Goal: Information Seeking & Learning: Check status

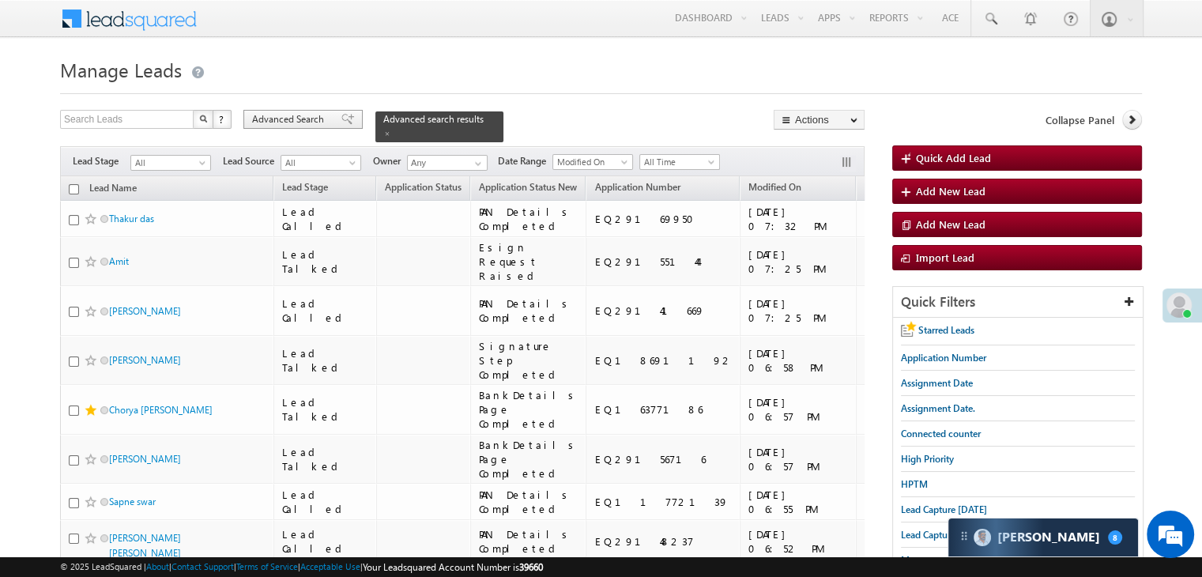
click at [341, 117] on span at bounding box center [347, 119] width 13 height 11
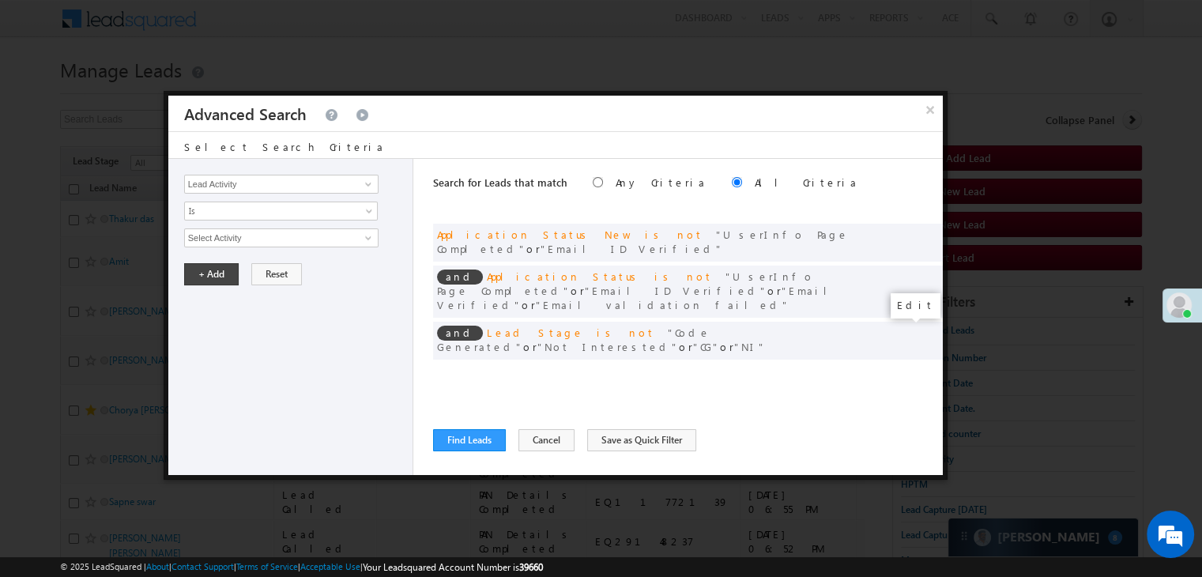
click at [907, 367] on span at bounding box center [906, 372] width 11 height 11
click at [347, 265] on input "[DATE]" at bounding box center [330, 265] width 96 height 21
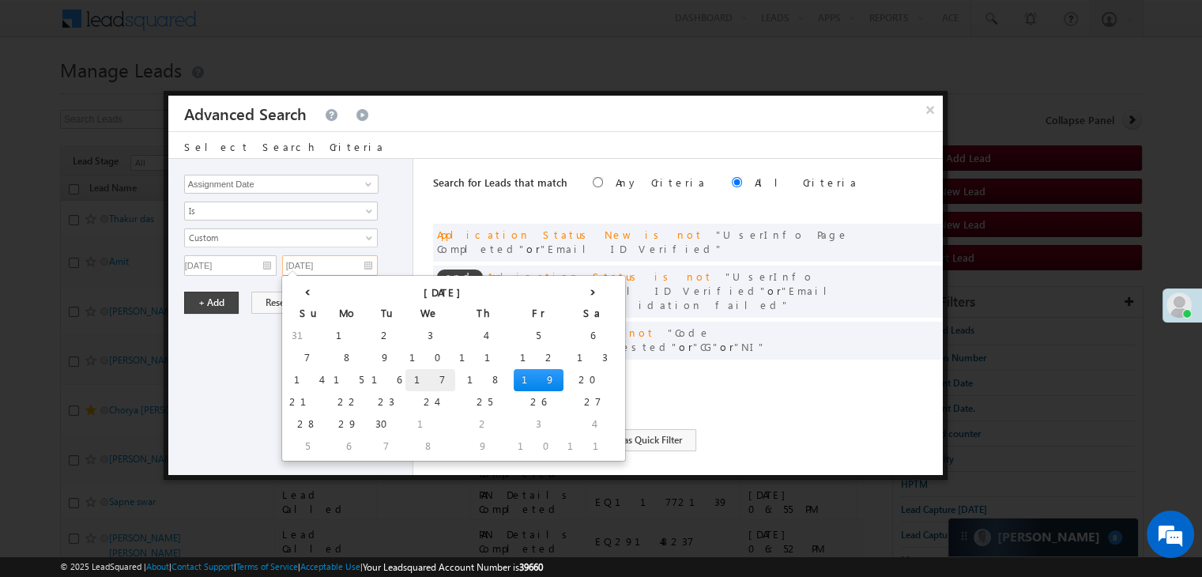
click at [405, 378] on td "17" at bounding box center [430, 380] width 50 height 22
type input "[DATE]"
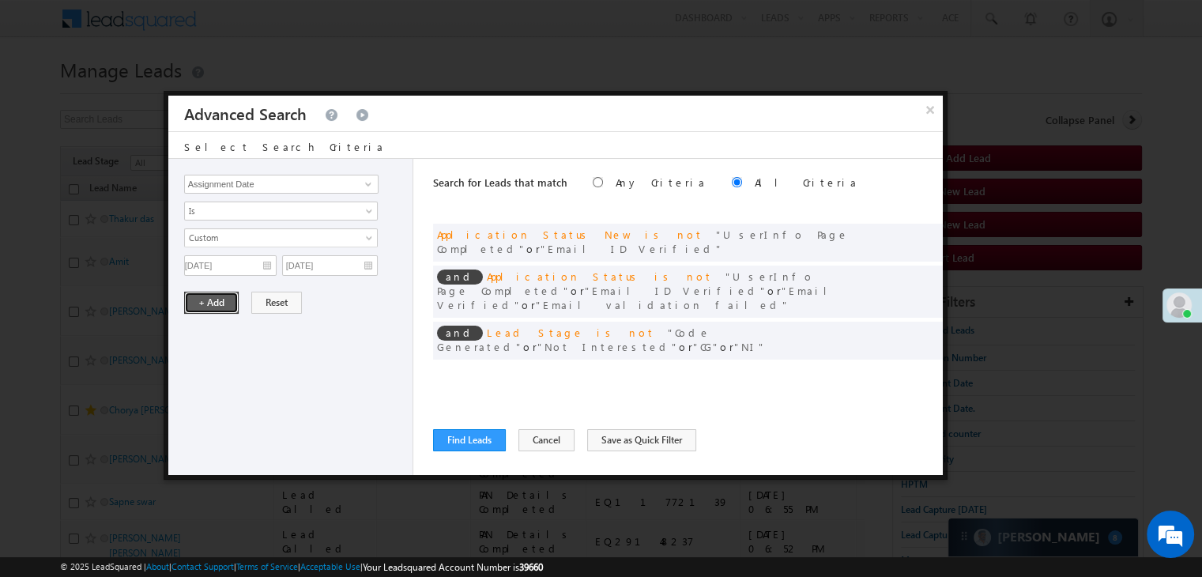
click at [229, 304] on button "+ Add" at bounding box center [211, 303] width 55 height 22
click at [486, 427] on div "Search for Leads that match Any Criteria All Criteria Note that the current tri…" at bounding box center [688, 317] width 510 height 316
click at [446, 435] on button "Find Leads" at bounding box center [469, 440] width 73 height 22
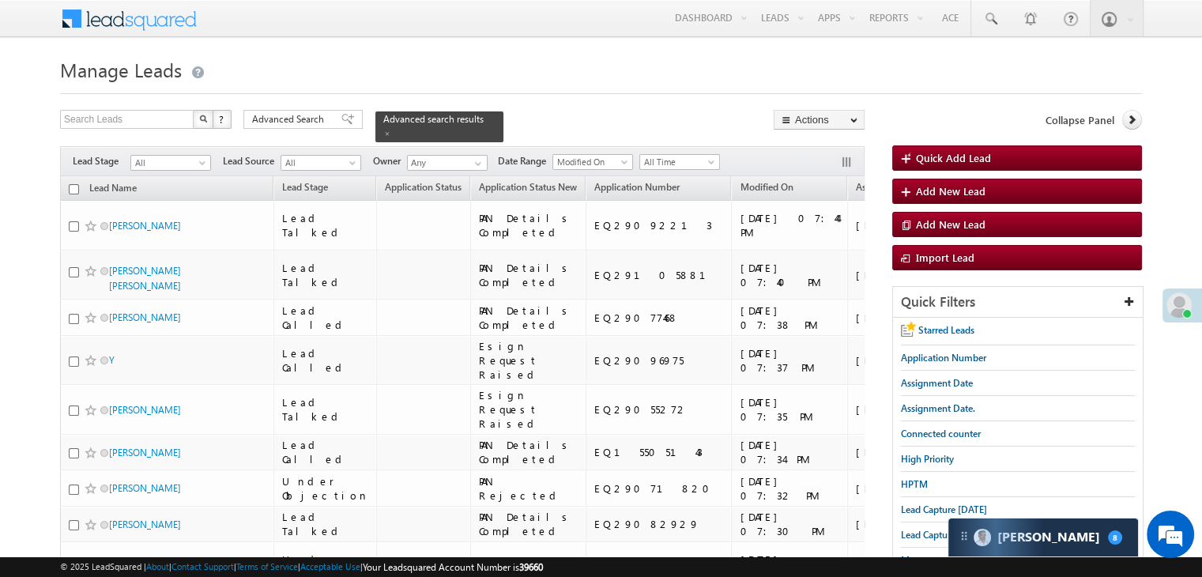
click at [281, 119] on span "Advanced Search" at bounding box center [290, 119] width 77 height 14
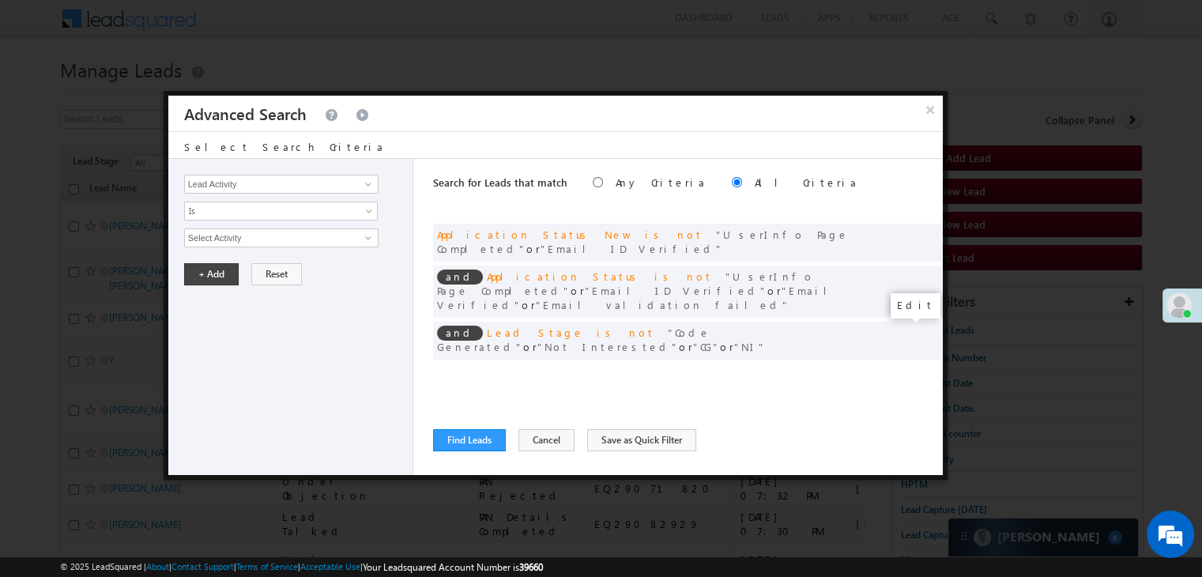
click at [905, 367] on span at bounding box center [906, 372] width 11 height 11
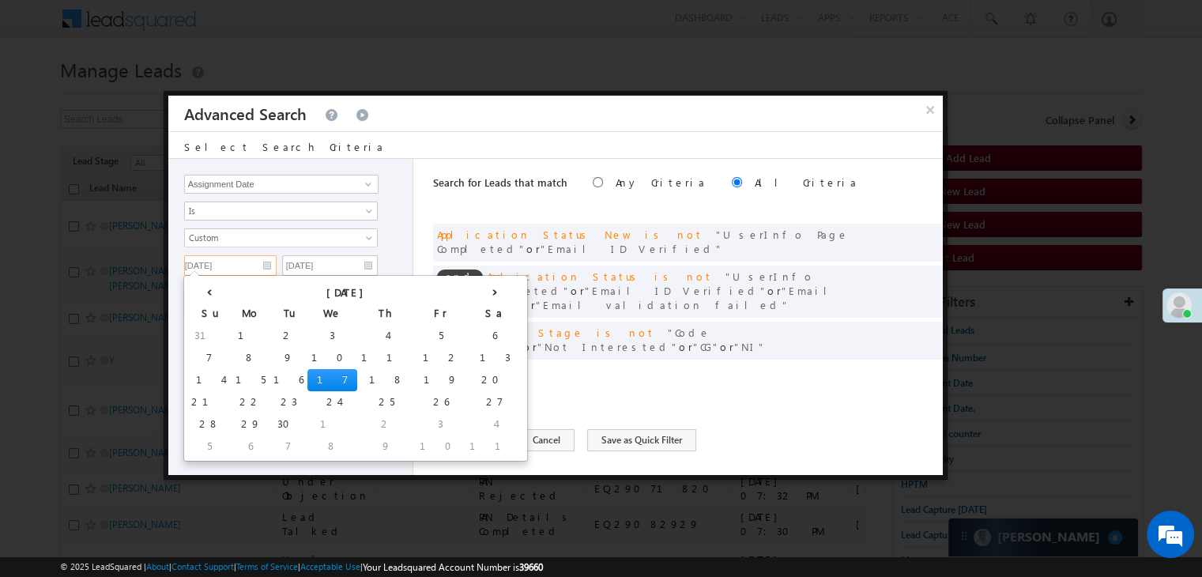
click at [258, 268] on input "[DATE]" at bounding box center [230, 265] width 92 height 21
click at [357, 384] on td "18" at bounding box center [386, 380] width 58 height 22
type input "[DATE]"
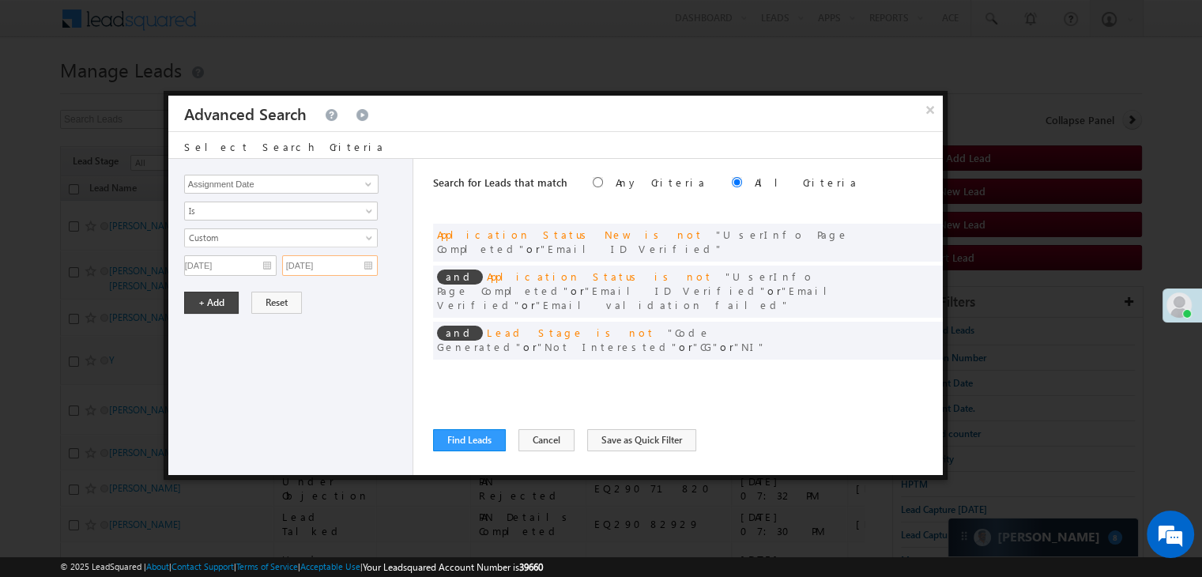
click at [327, 269] on input "[DATE]" at bounding box center [330, 265] width 96 height 21
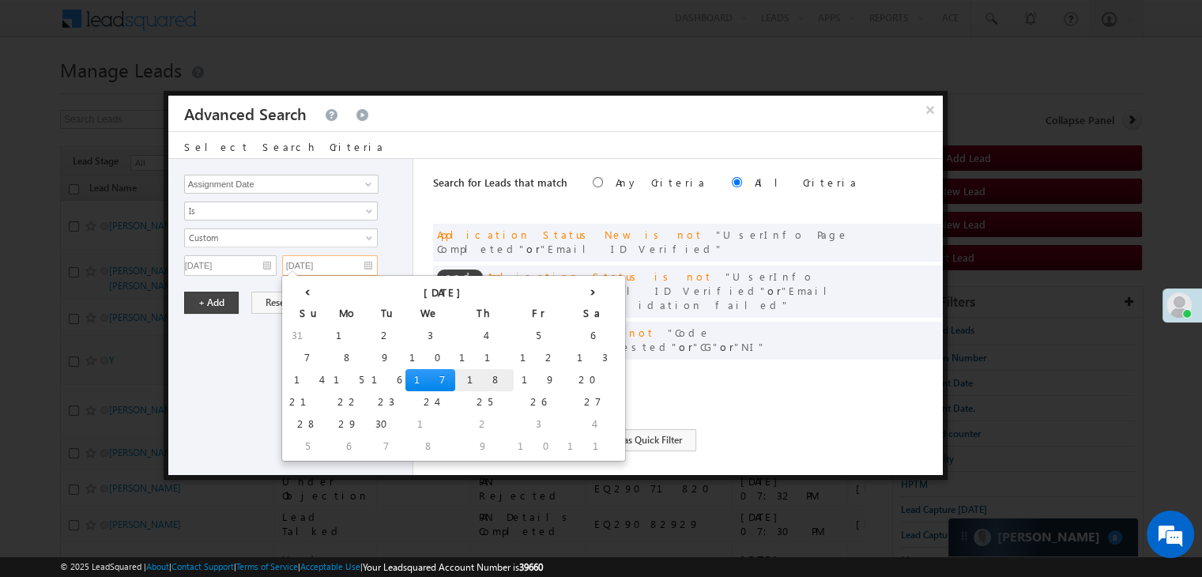
click at [455, 375] on td "18" at bounding box center [484, 380] width 58 height 22
type input "[DATE]"
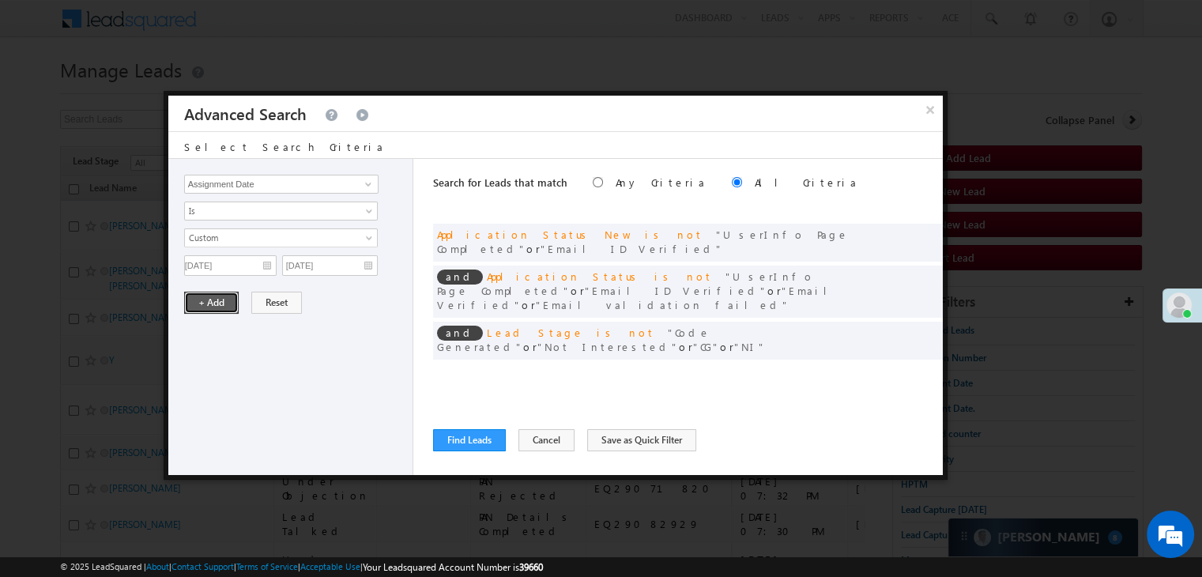
click at [211, 304] on button "+ Add" at bounding box center [211, 303] width 55 height 22
click at [457, 442] on button "Find Leads" at bounding box center [469, 440] width 73 height 22
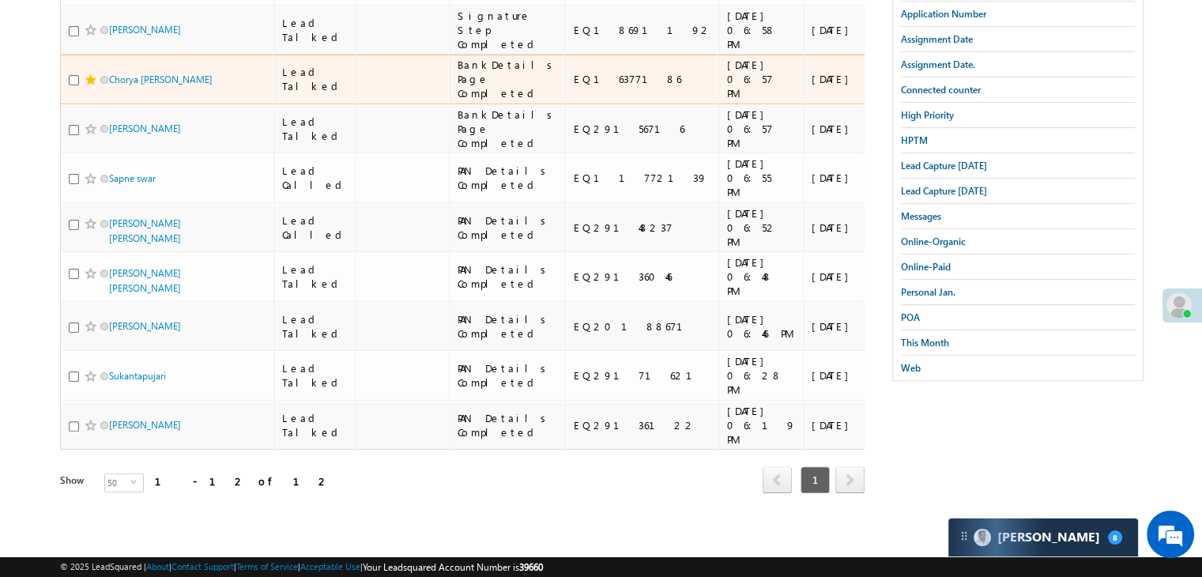
scroll to position [395, 0]
click at [87, 86] on span at bounding box center [91, 79] width 13 height 13
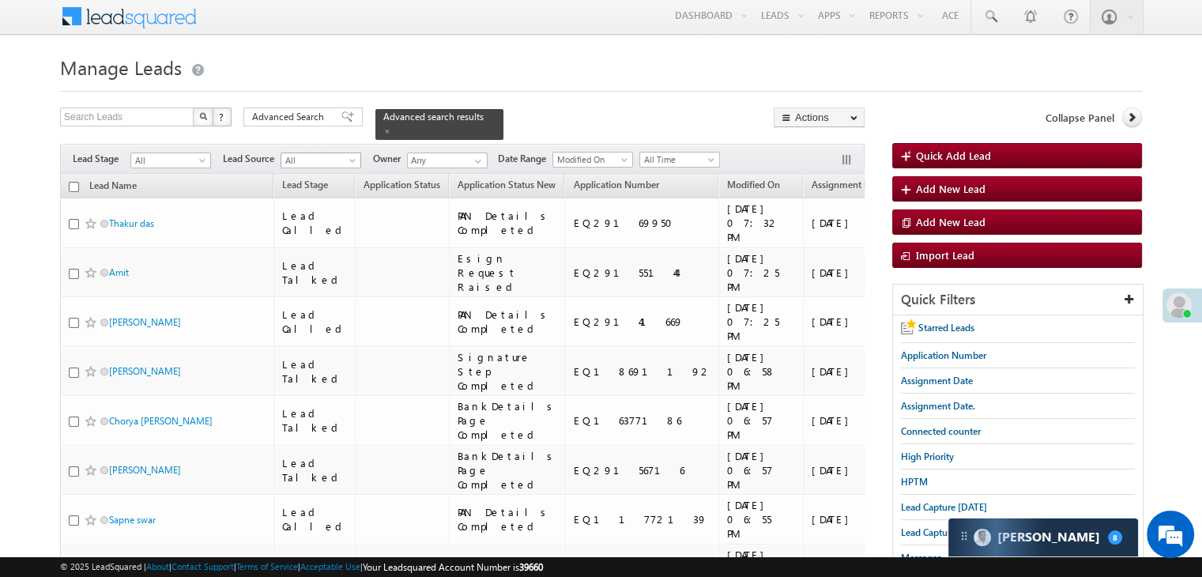
scroll to position [0, 0]
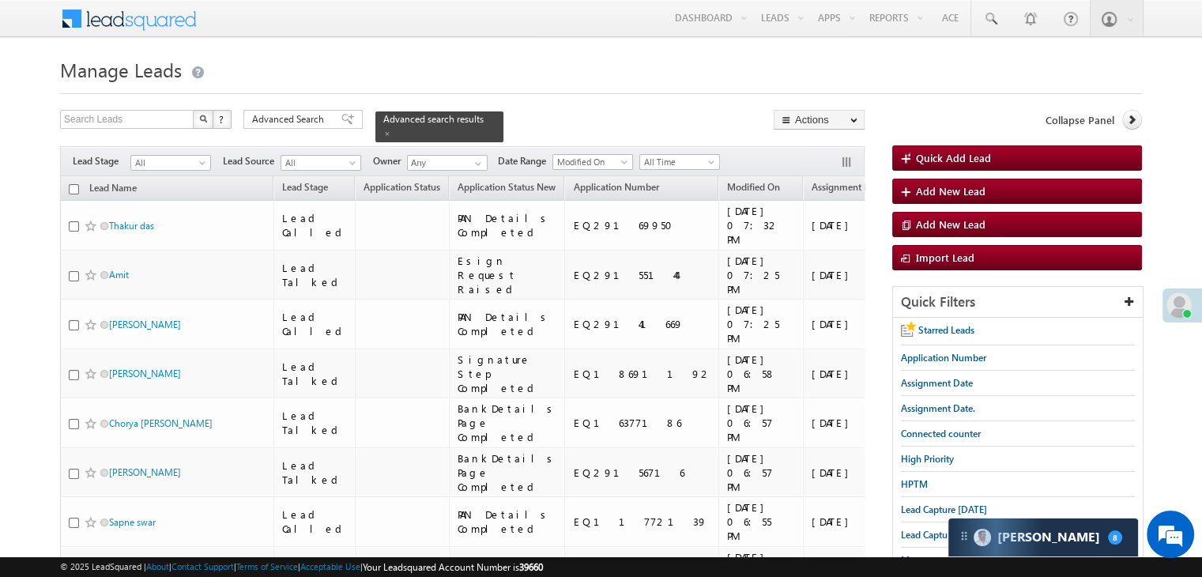
click at [301, 120] on span "Advanced Search" at bounding box center [290, 119] width 77 height 14
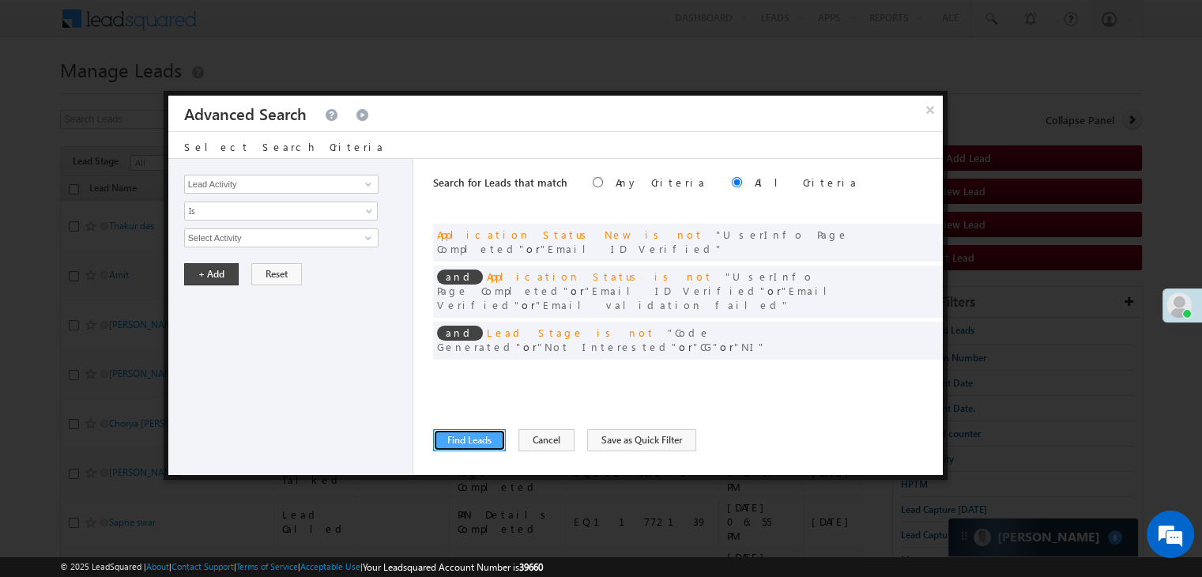
click at [454, 442] on button "Find Leads" at bounding box center [469, 440] width 73 height 22
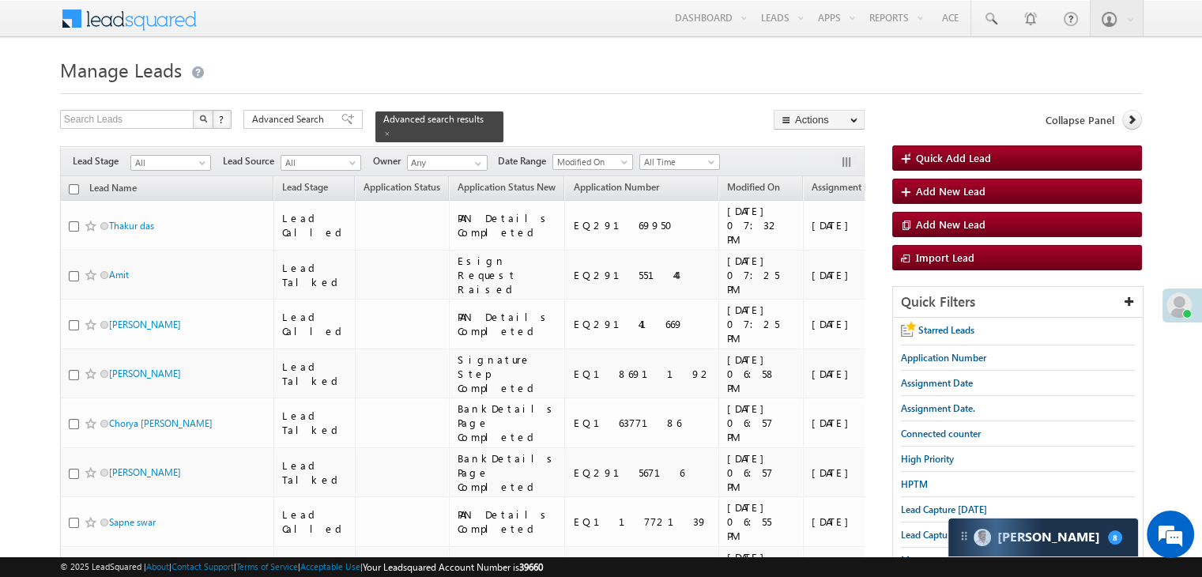
drag, startPoint x: 308, startPoint y: 111, endPoint x: 472, endPoint y: 204, distance: 187.9
click at [308, 111] on div "Advanced Search" at bounding box center [302, 119] width 119 height 19
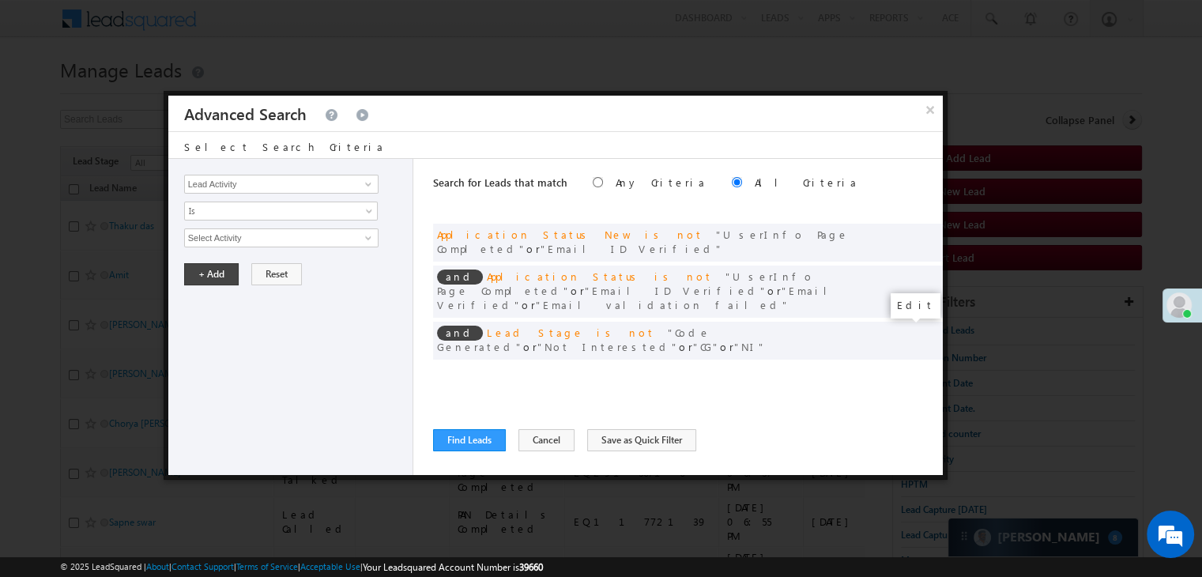
click at [904, 367] on span at bounding box center [906, 372] width 11 height 11
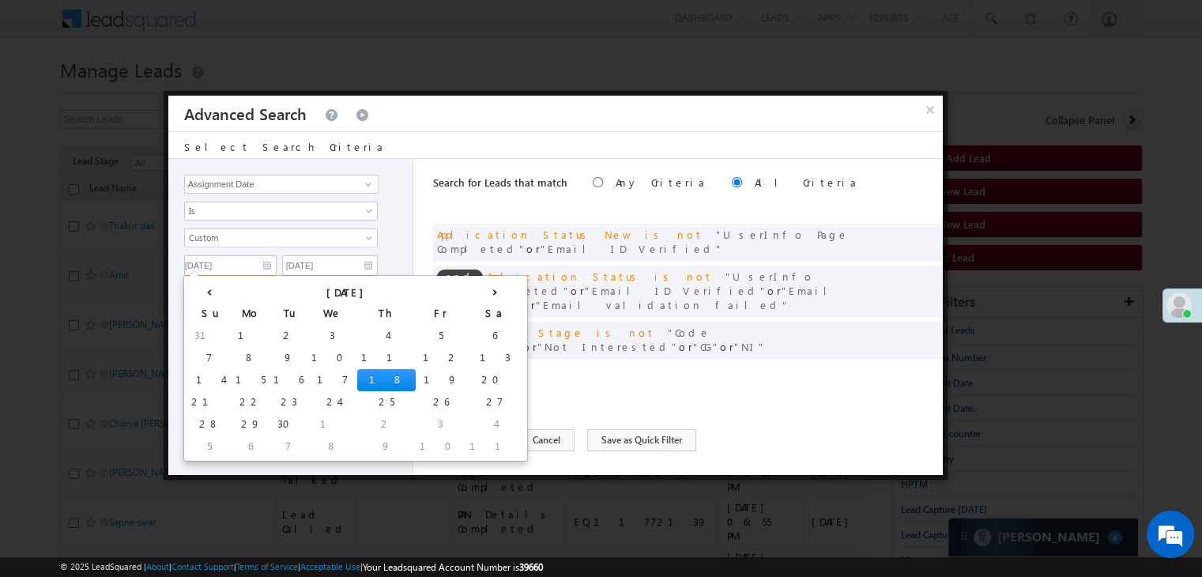
click at [262, 263] on input "[DATE]" at bounding box center [230, 265] width 92 height 21
click at [416, 382] on td "19" at bounding box center [441, 380] width 50 height 22
type input "[DATE]"
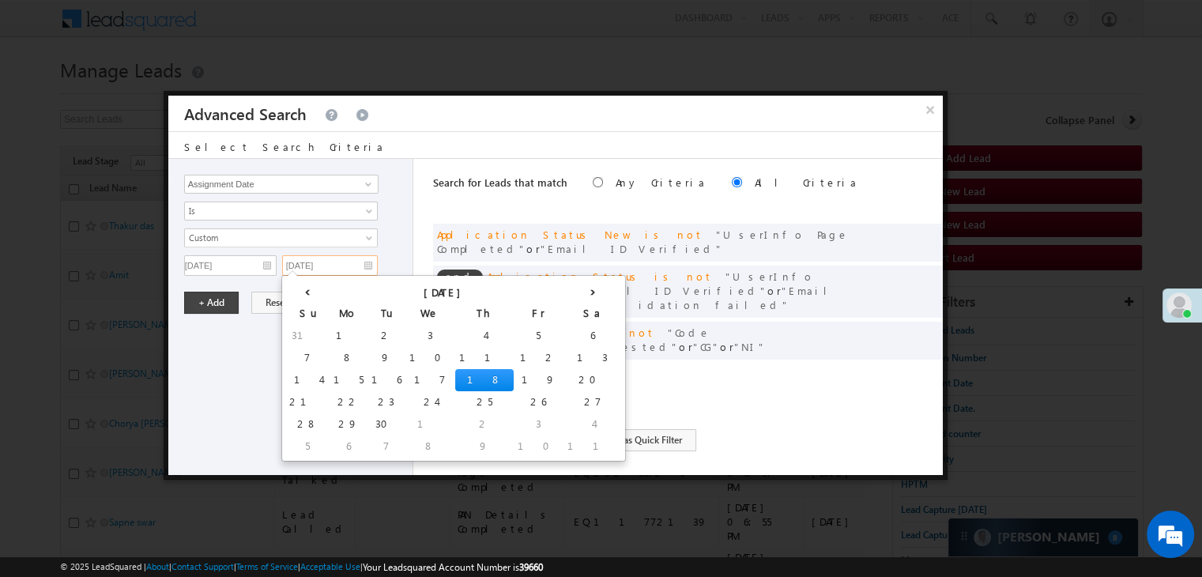
click at [350, 266] on input "[DATE]" at bounding box center [330, 265] width 96 height 21
click at [514, 381] on td "19" at bounding box center [539, 380] width 50 height 22
type input "[DATE]"
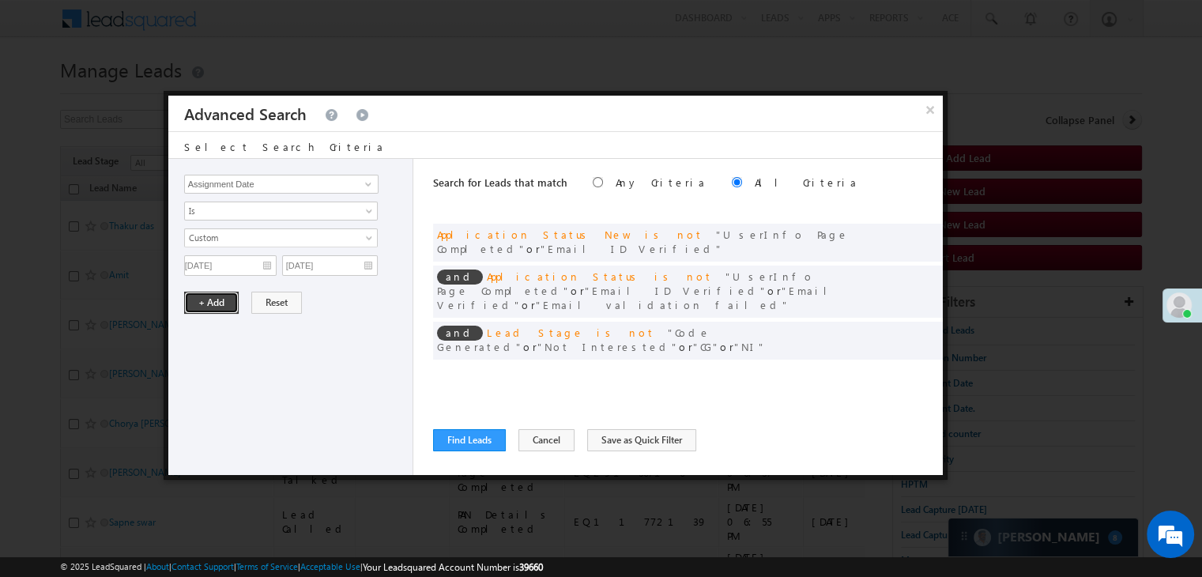
drag, startPoint x: 194, startPoint y: 303, endPoint x: 284, endPoint y: 393, distance: 126.8
click at [194, 304] on button "+ Add" at bounding box center [211, 303] width 55 height 22
click at [477, 446] on button "Find Leads" at bounding box center [469, 440] width 73 height 22
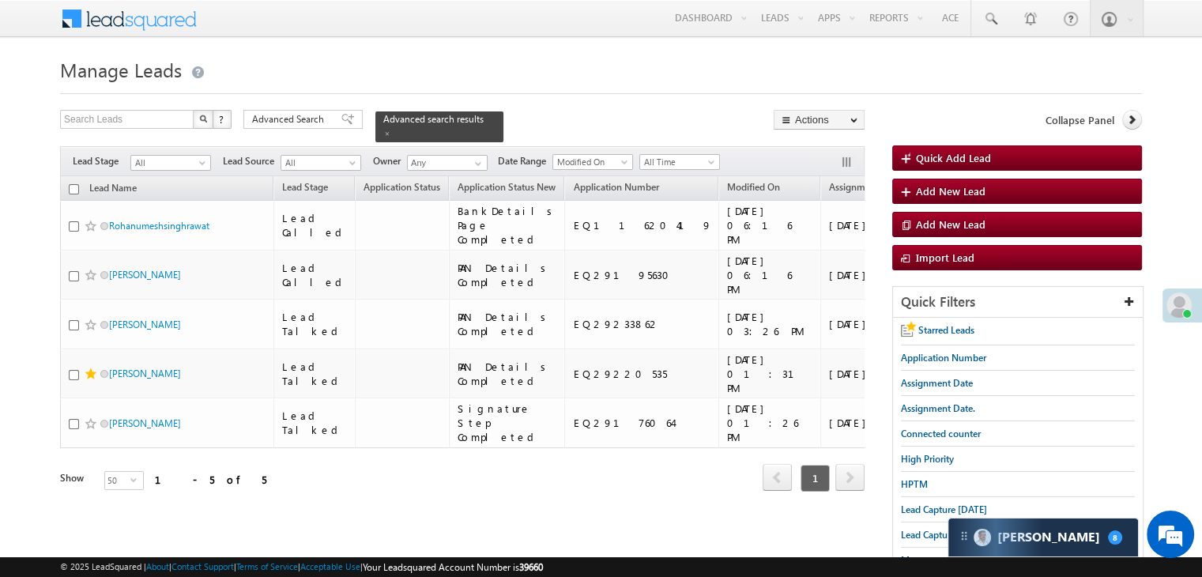
drag, startPoint x: 326, startPoint y: 115, endPoint x: 461, endPoint y: 213, distance: 166.9
click at [326, 115] on span "Advanced Search" at bounding box center [290, 119] width 77 height 14
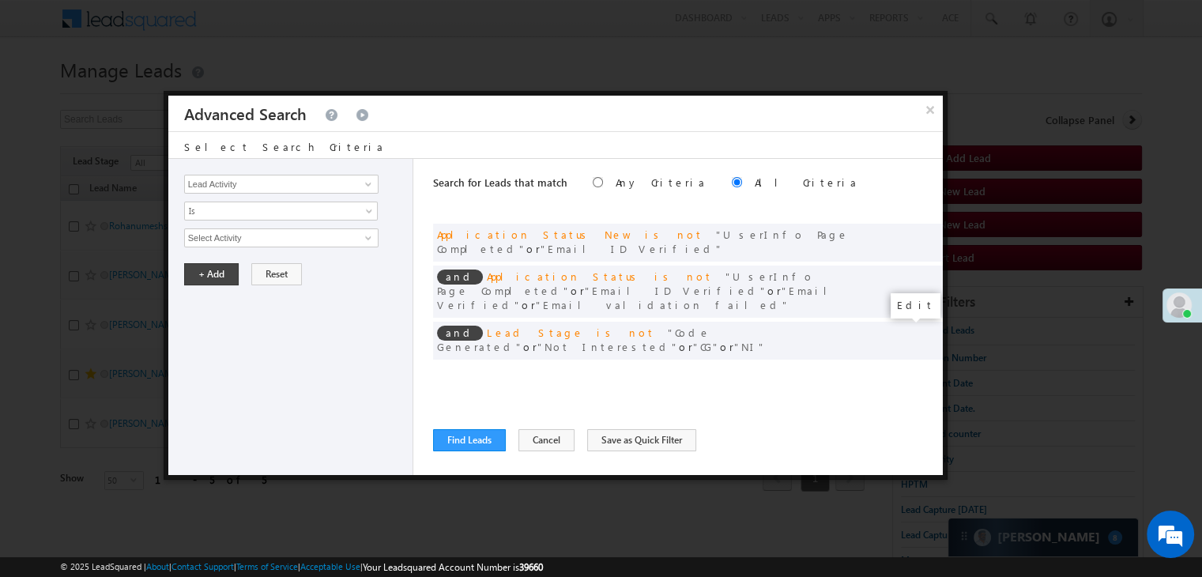
click at [905, 367] on span at bounding box center [906, 372] width 11 height 11
click at [230, 257] on input "[DATE]" at bounding box center [230, 265] width 92 height 21
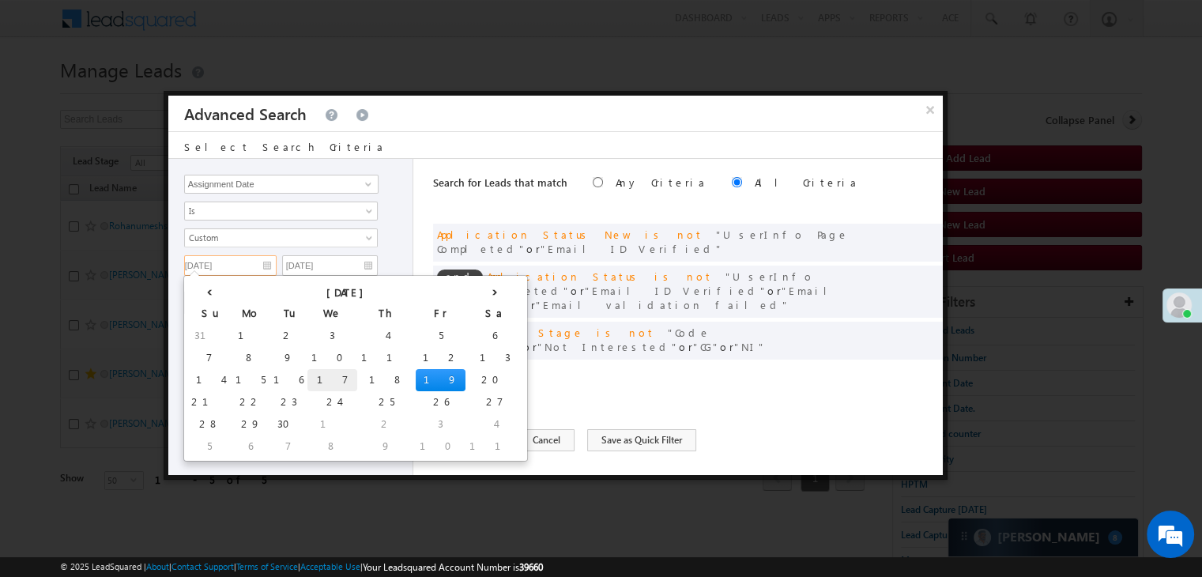
click at [307, 381] on td "17" at bounding box center [332, 380] width 50 height 22
type input "[DATE]"
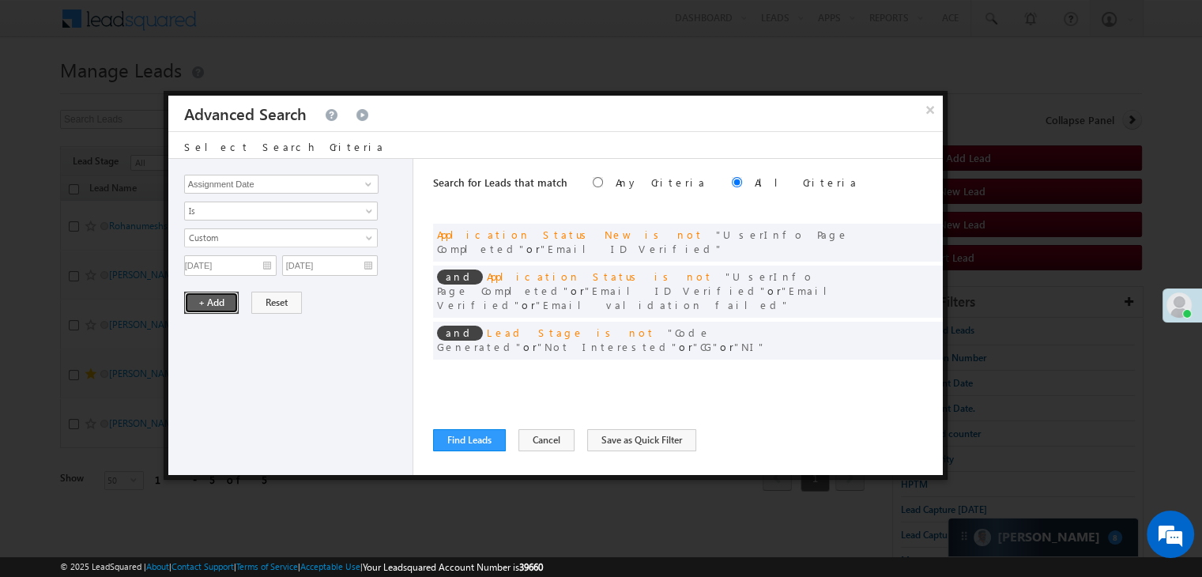
click at [228, 299] on button "+ Add" at bounding box center [211, 303] width 55 height 22
click at [465, 446] on button "Find Leads" at bounding box center [469, 440] width 73 height 22
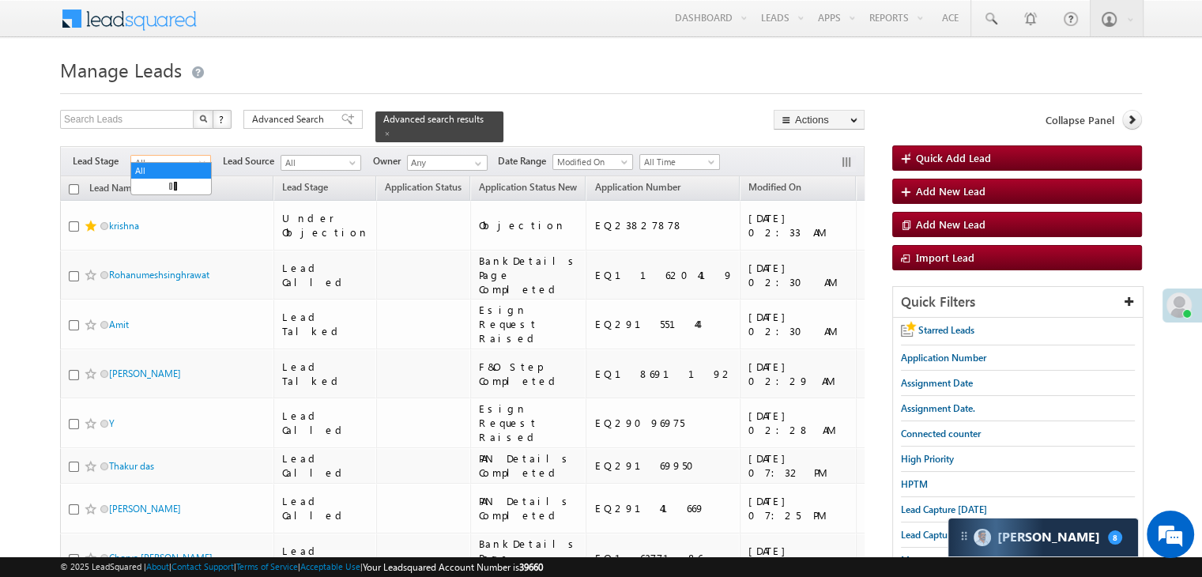
click at [190, 156] on span "All" at bounding box center [168, 163] width 75 height 14
click at [184, 186] on link "Not Interested" at bounding box center [171, 178] width 80 height 14
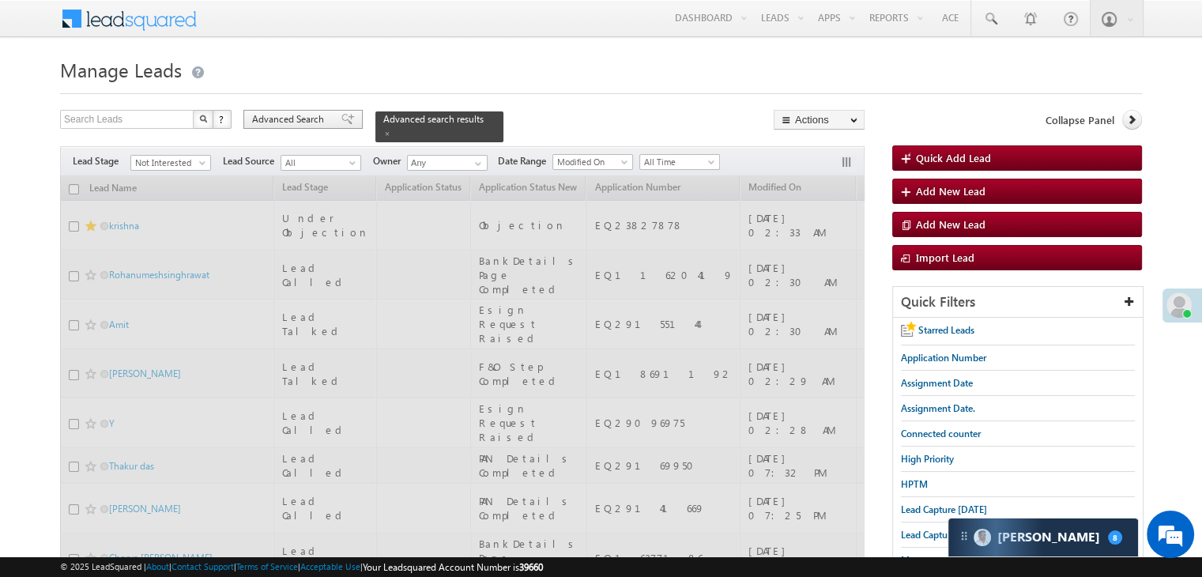
click at [341, 114] on span at bounding box center [347, 119] width 13 height 11
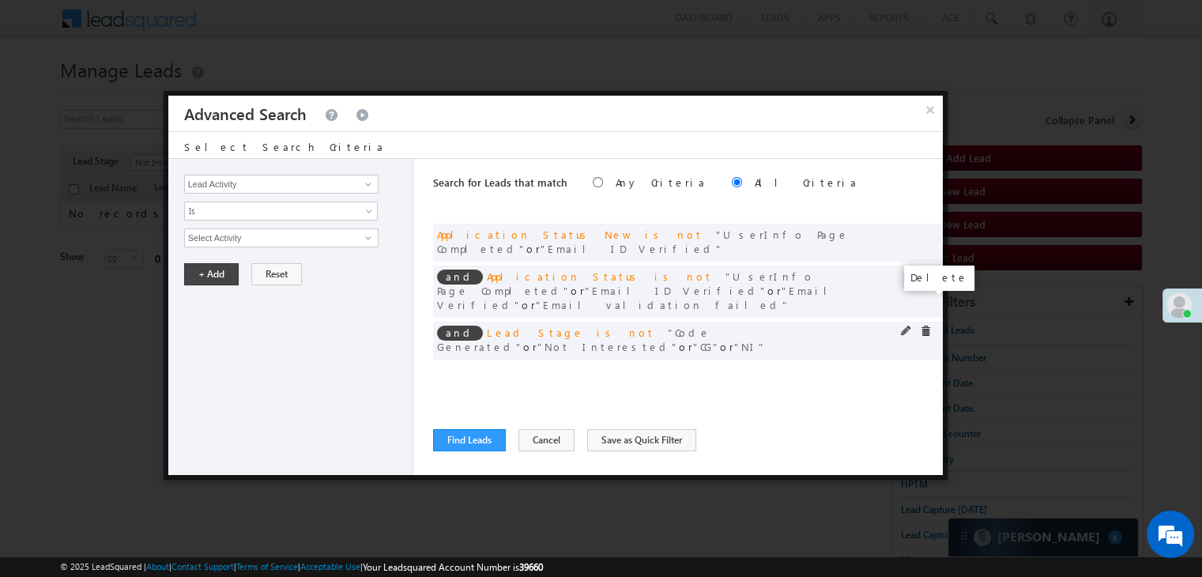
click at [924, 326] on span at bounding box center [925, 331] width 11 height 11
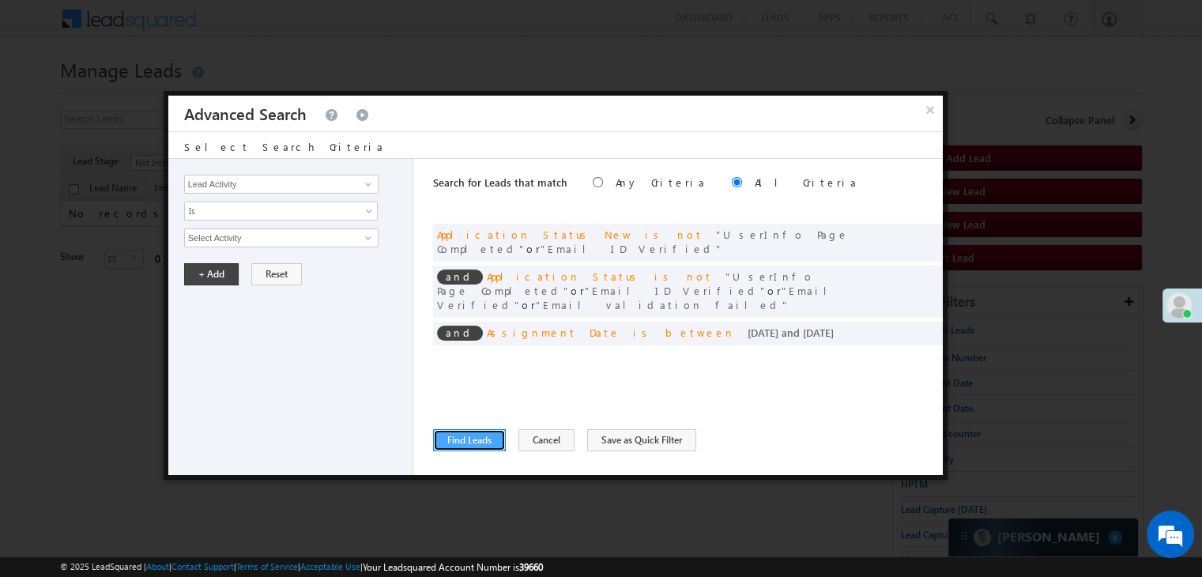
click at [454, 439] on button "Find Leads" at bounding box center [469, 440] width 73 height 22
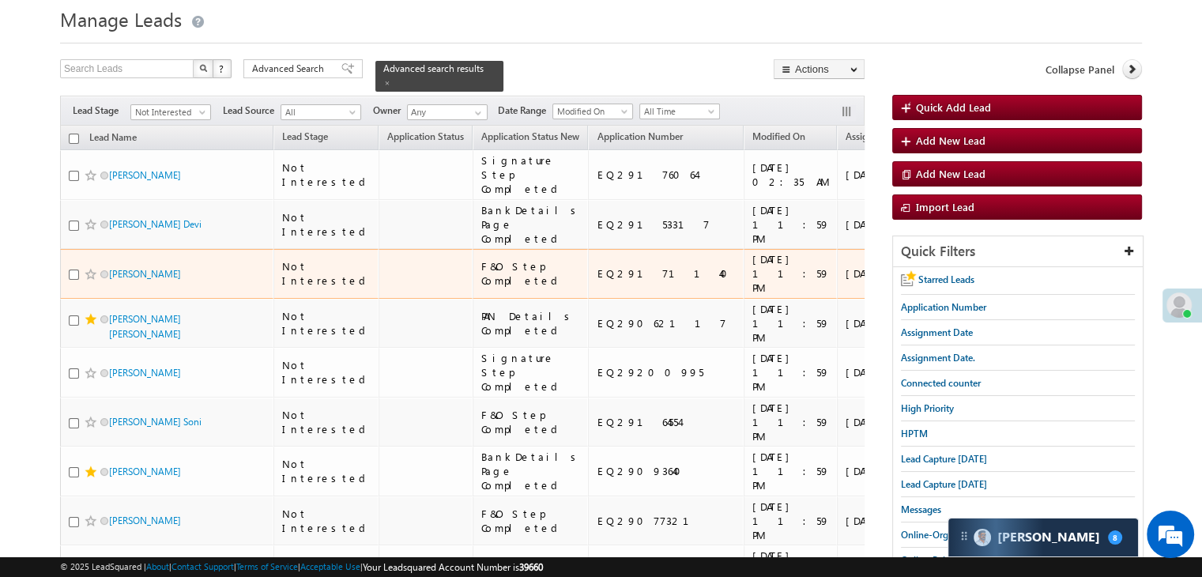
scroll to position [0, 0]
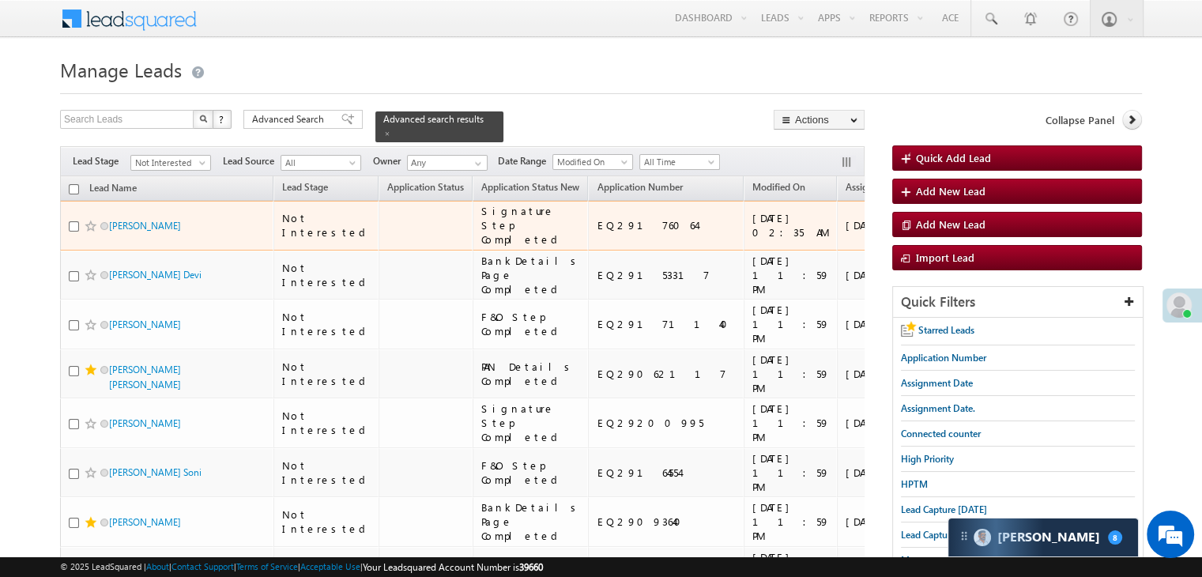
click at [597, 232] on div "EQ29176064" at bounding box center [667, 225] width 140 height 14
drag, startPoint x: 591, startPoint y: 235, endPoint x: 623, endPoint y: 97, distance: 141.1
click at [623, 97] on form "Manage Leads Quick Add Lead Search Leads X ? 14 results found Advanced Search A…" at bounding box center [601, 509] width 1082 height 913
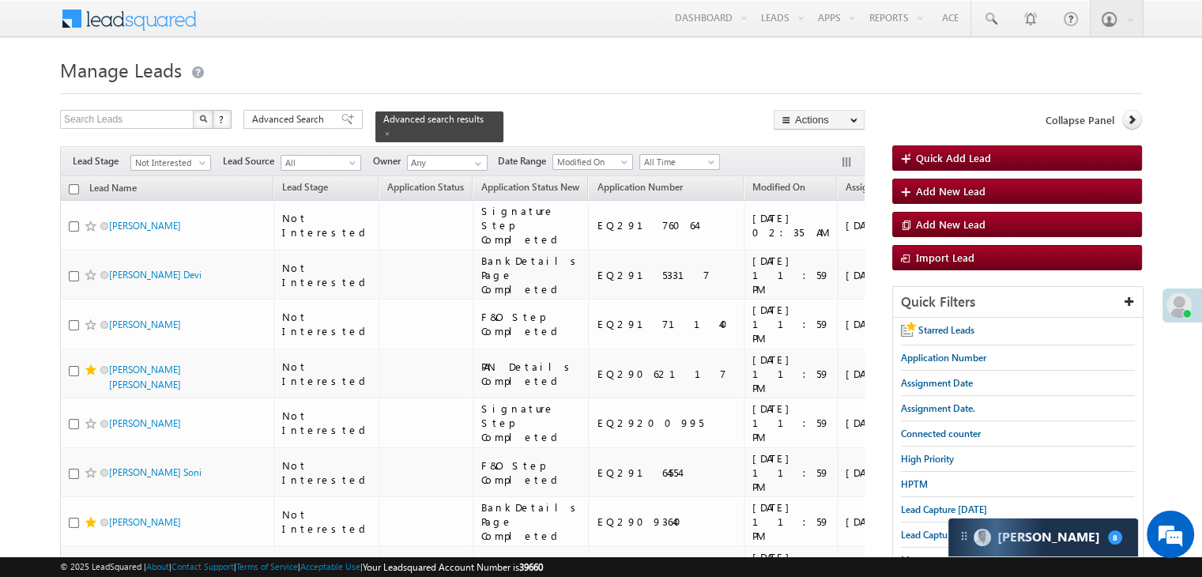
drag, startPoint x: 918, startPoint y: 511, endPoint x: 894, endPoint y: 500, distance: 26.2
click at [918, 511] on span "Lead Capture [DATE]" at bounding box center [944, 509] width 86 height 12
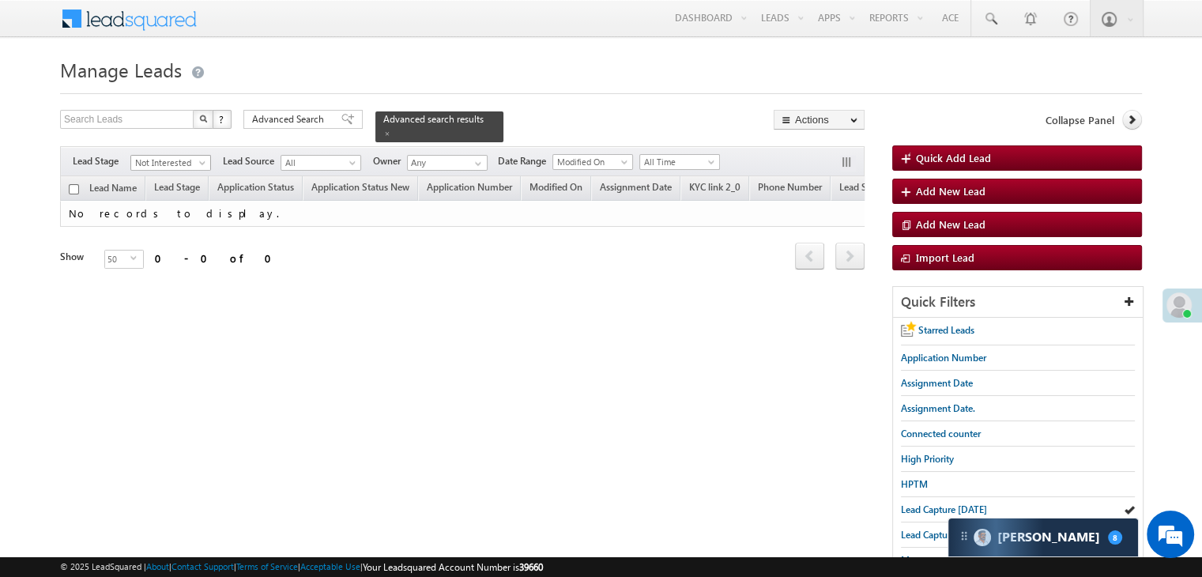
click at [175, 156] on span "Not Interested" at bounding box center [168, 163] width 75 height 14
click at [175, 170] on link "All" at bounding box center [171, 171] width 80 height 14
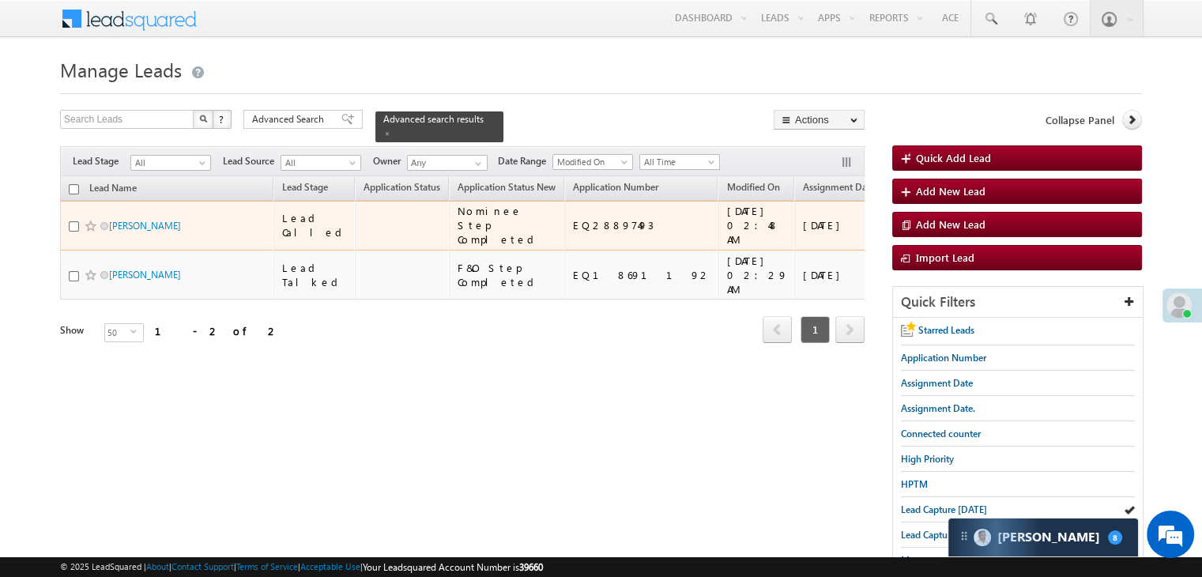
click at [607, 232] on div "EQ28897493" at bounding box center [642, 225] width 138 height 14
copy div "EQ28897493"
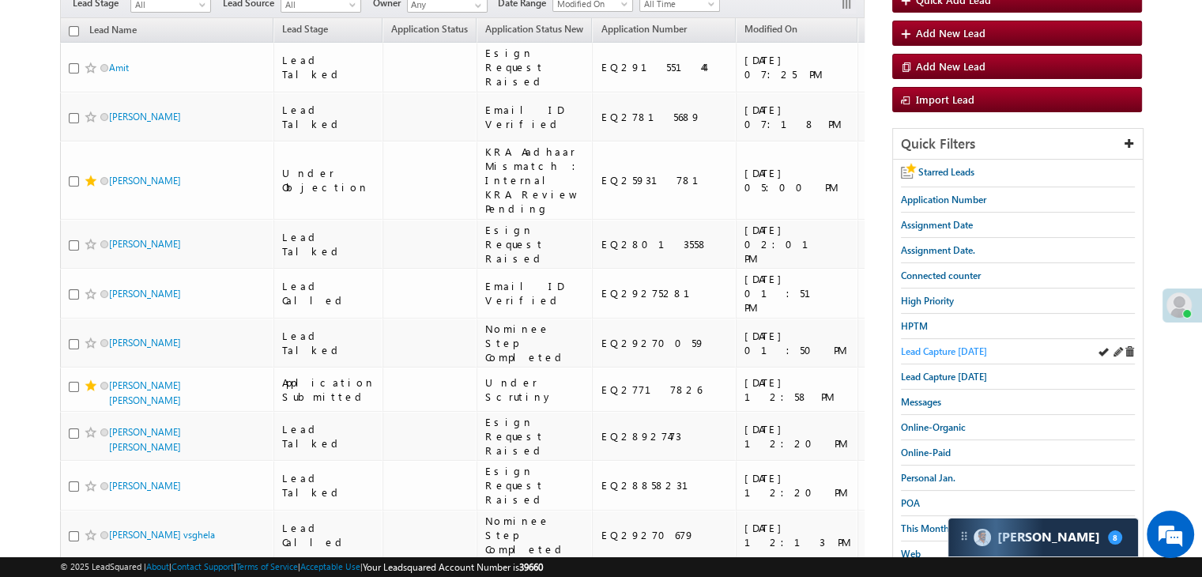
click at [980, 352] on span "Lead Capture [DATE]" at bounding box center [944, 351] width 86 height 12
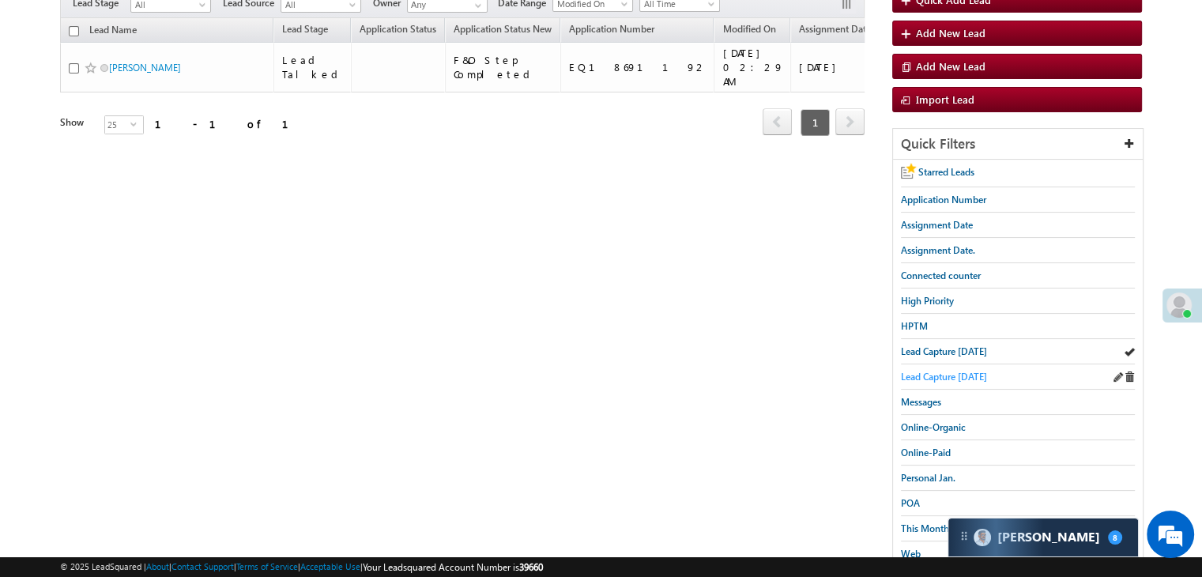
click at [965, 371] on span "Lead Capture [DATE]" at bounding box center [944, 377] width 86 height 12
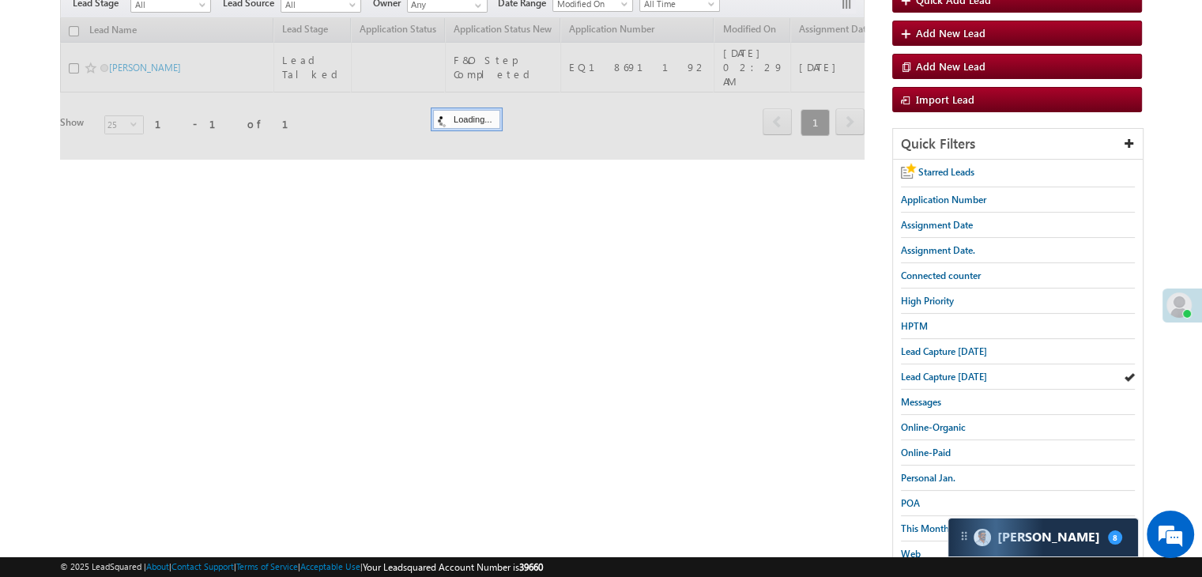
scroll to position [79, 0]
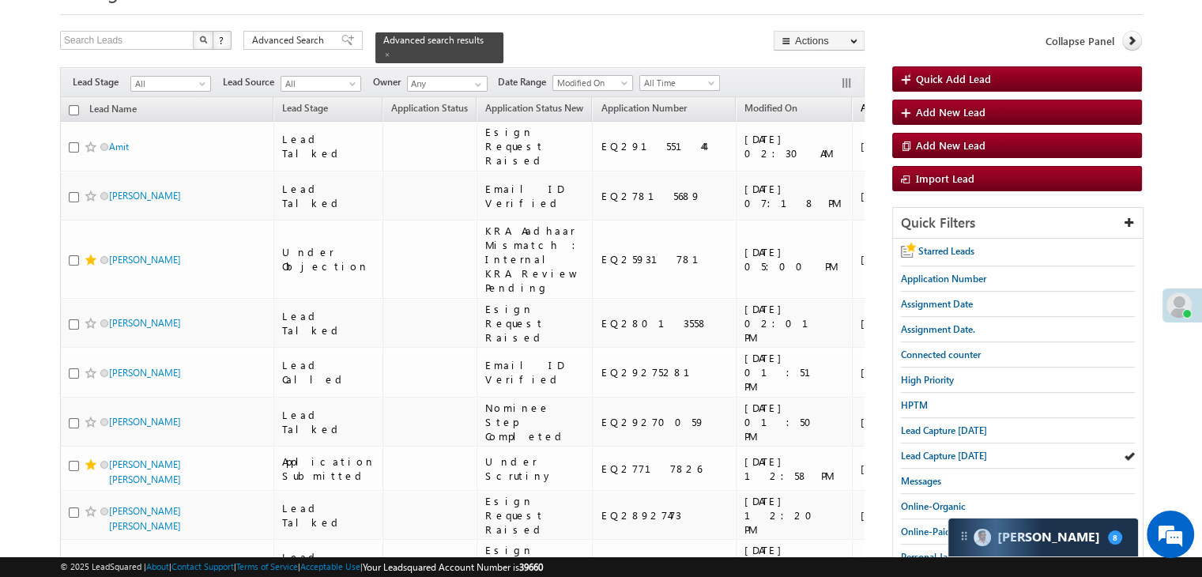
click at [860, 102] on span "Assignment Date" at bounding box center [896, 108] width 72 height 12
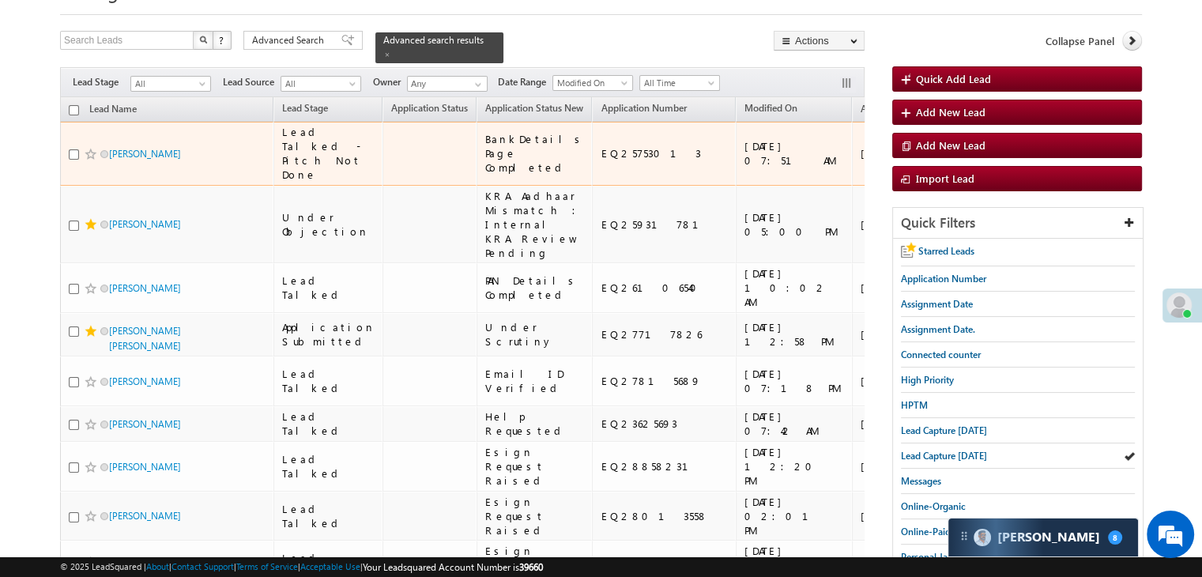
click at [600, 154] on div "EQ25753013" at bounding box center [664, 153] width 128 height 14
copy div "EQ25753013"
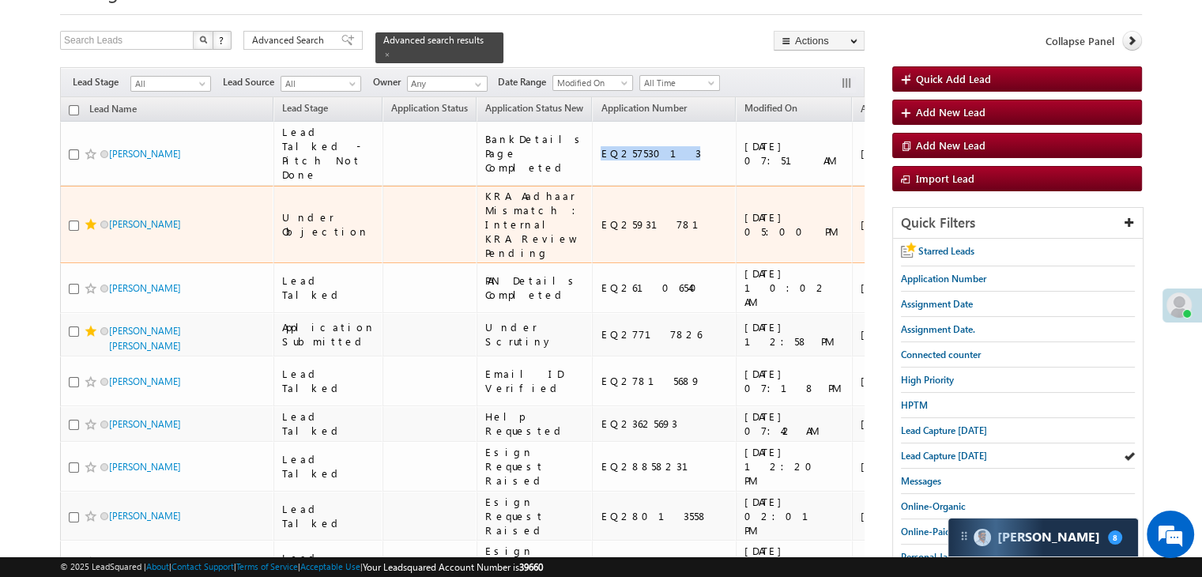
click at [600, 231] on div "EQ25931781" at bounding box center [664, 224] width 128 height 14
copy div "EQ25931781"
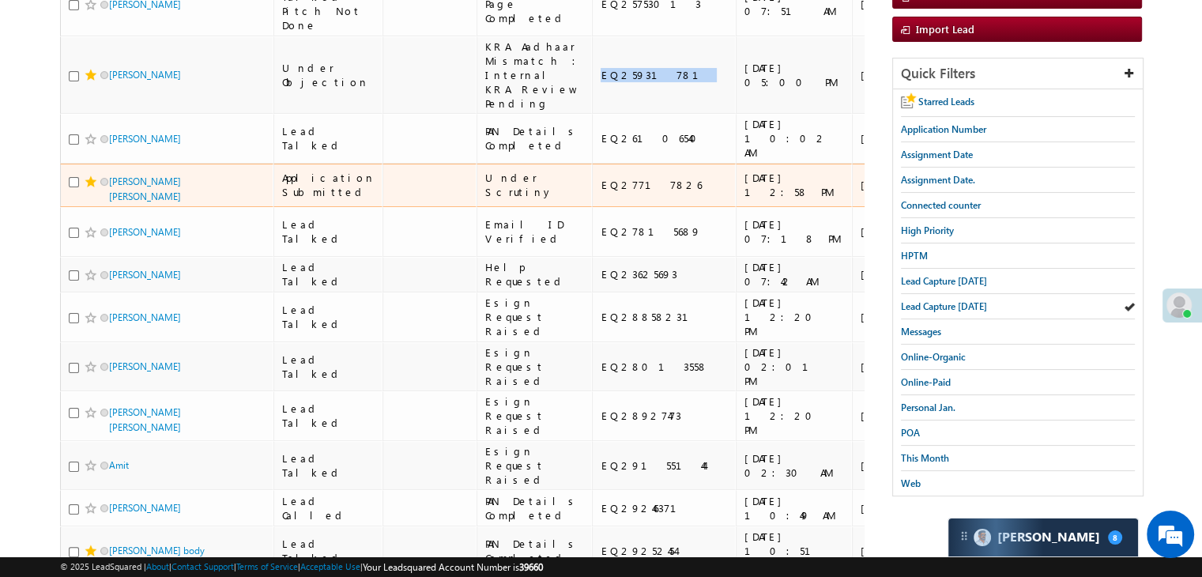
scroll to position [237, 0]
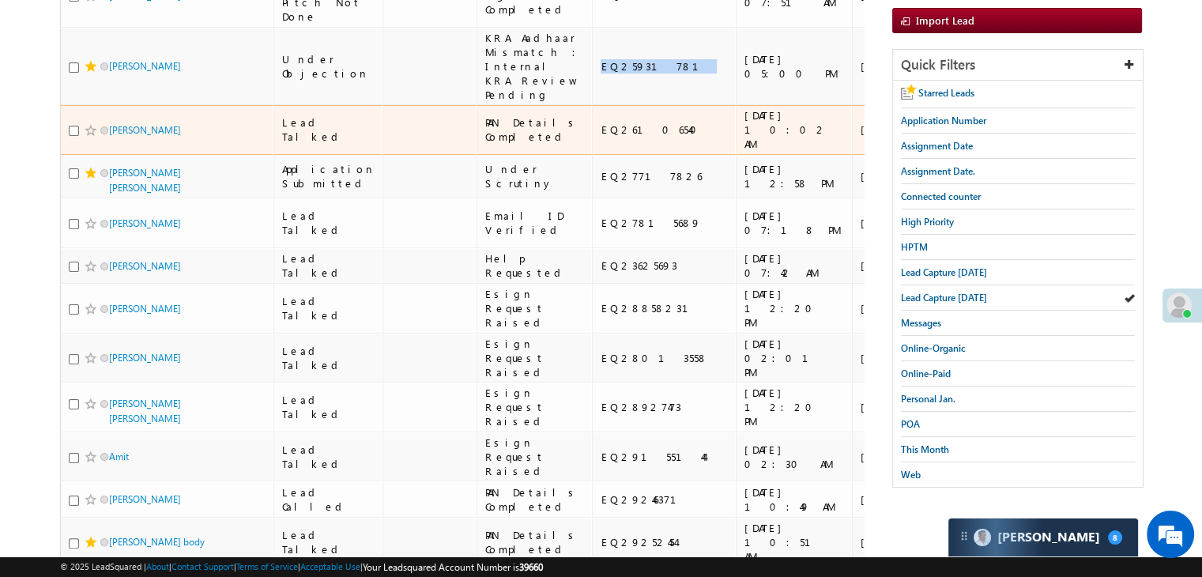
click at [600, 137] on div "EQ26106540" at bounding box center [664, 129] width 128 height 14
copy div "EQ26106540"
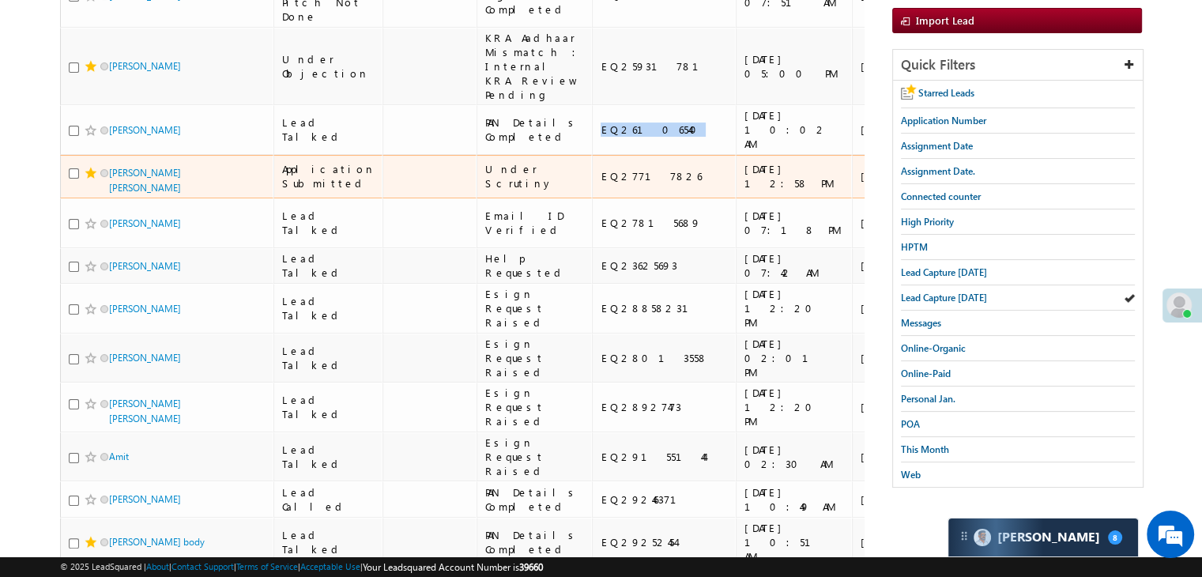
click at [600, 183] on div "EQ27717826" at bounding box center [664, 176] width 128 height 14
copy div "EQ27717826"
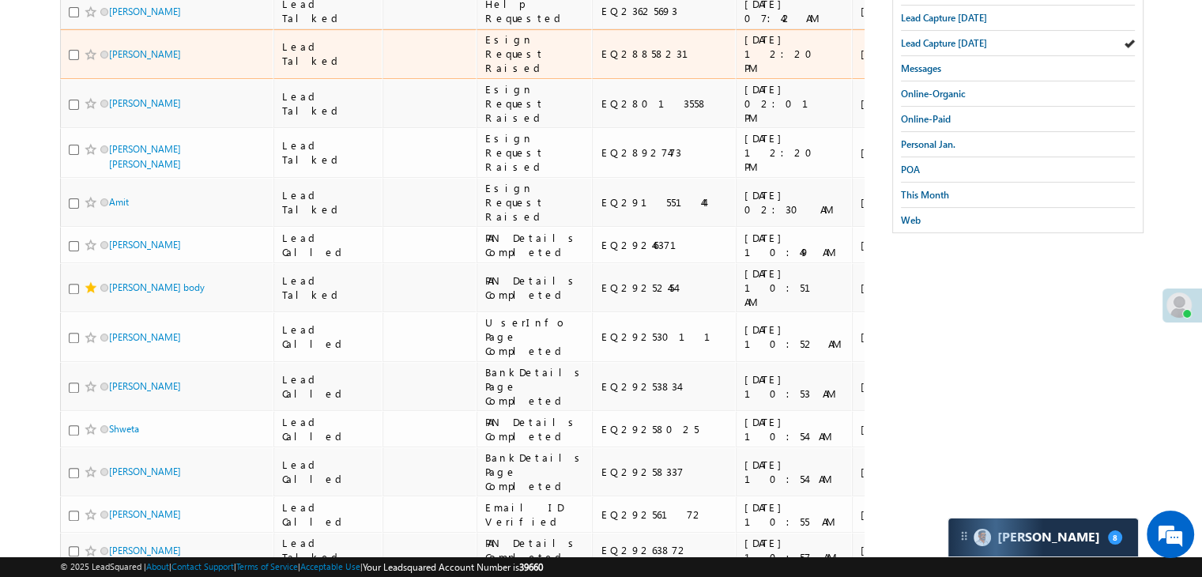
scroll to position [553, 0]
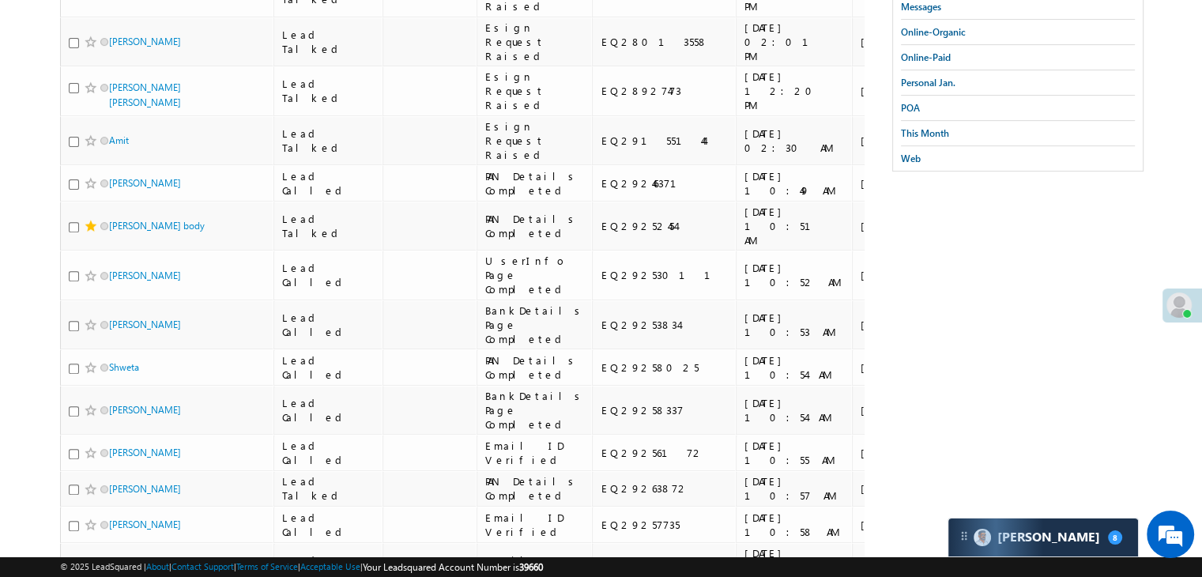
copy div "EQ23625693"
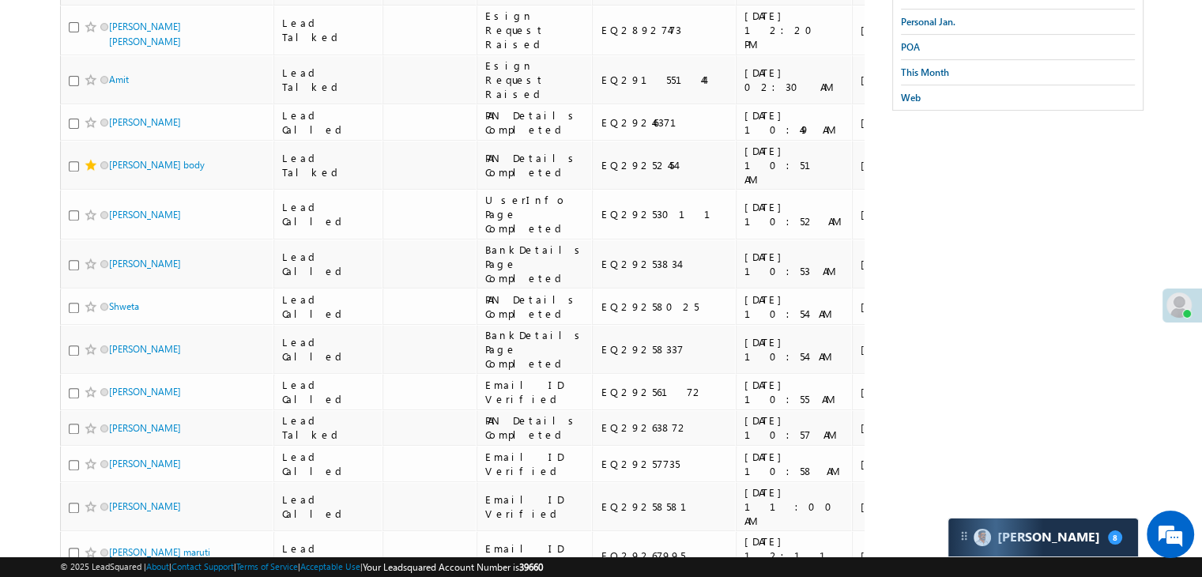
scroll to position [711, 0]
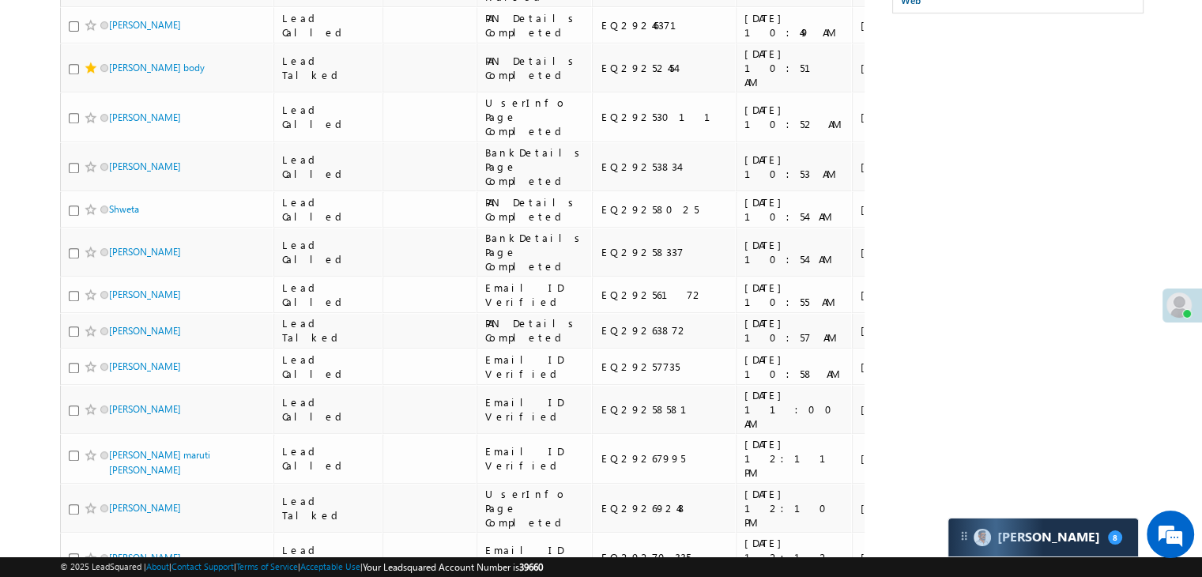
copy div "EQ28013558"
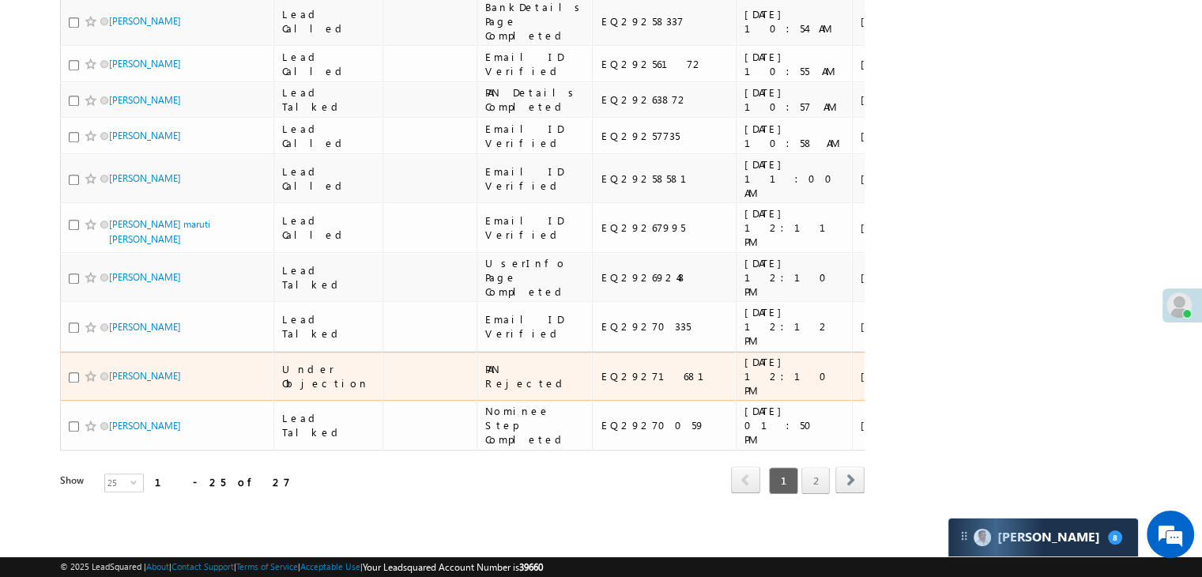
scroll to position [2046, 0]
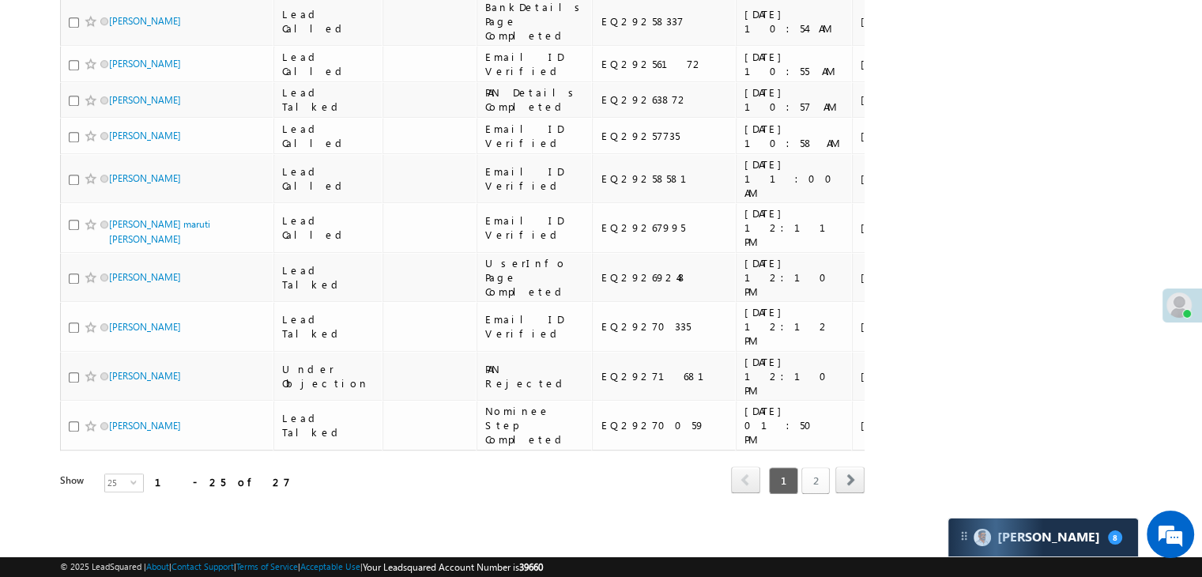
click at [819, 470] on link "2" at bounding box center [815, 480] width 28 height 27
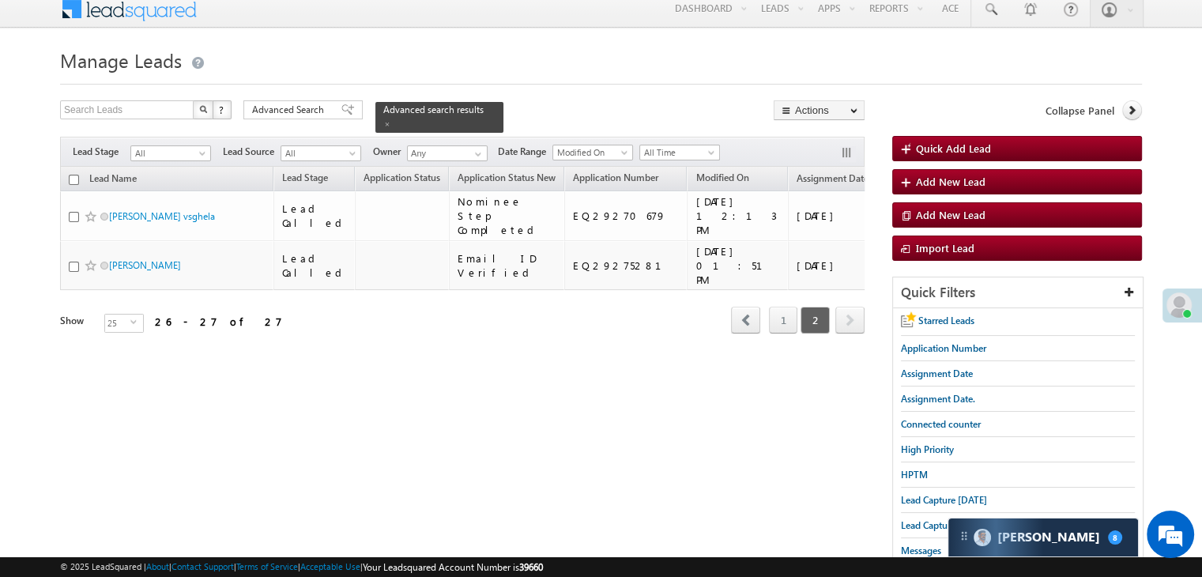
scroll to position [0, 0]
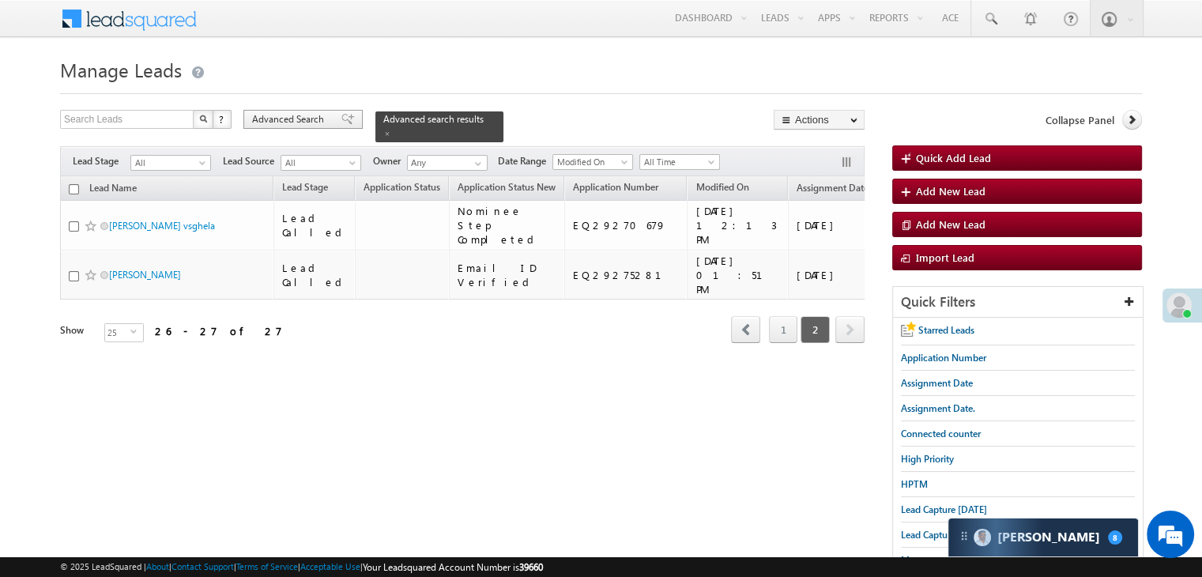
click at [341, 119] on span at bounding box center [347, 119] width 13 height 11
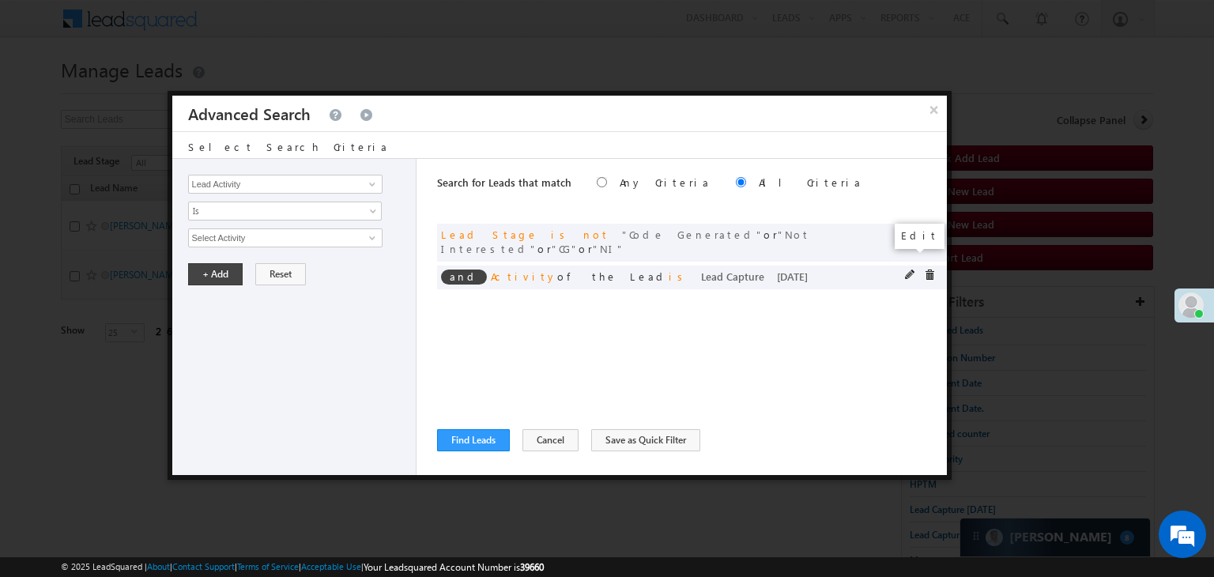
click at [909, 269] on span at bounding box center [910, 274] width 11 height 11
click at [283, 291] on span "[DATE]" at bounding box center [274, 291] width 171 height 14
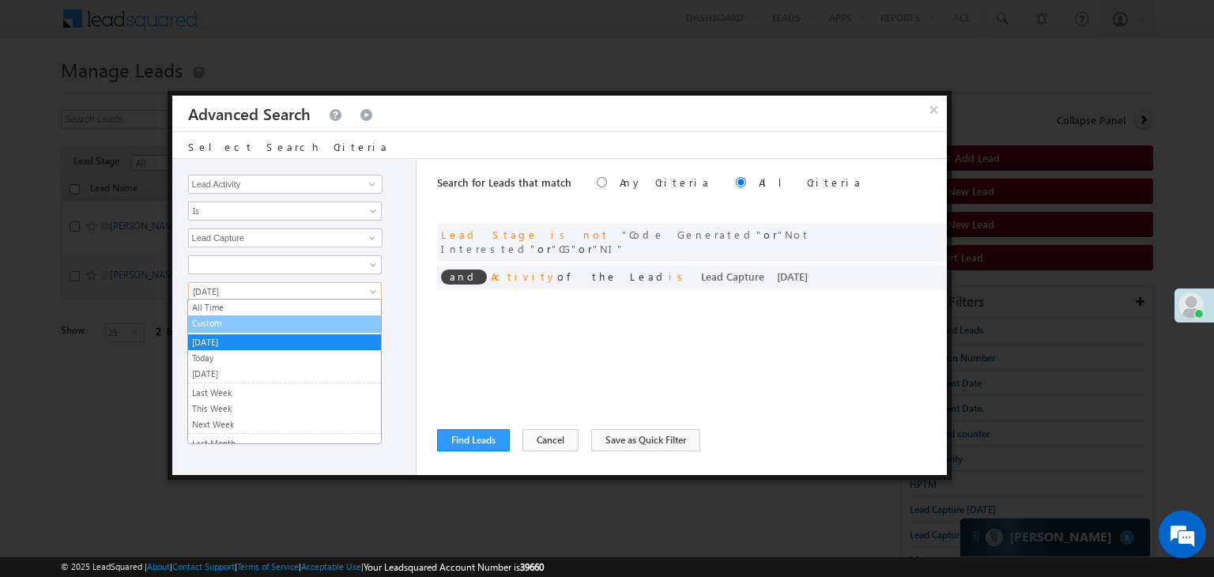
click at [218, 326] on link "Custom" at bounding box center [284, 323] width 193 height 14
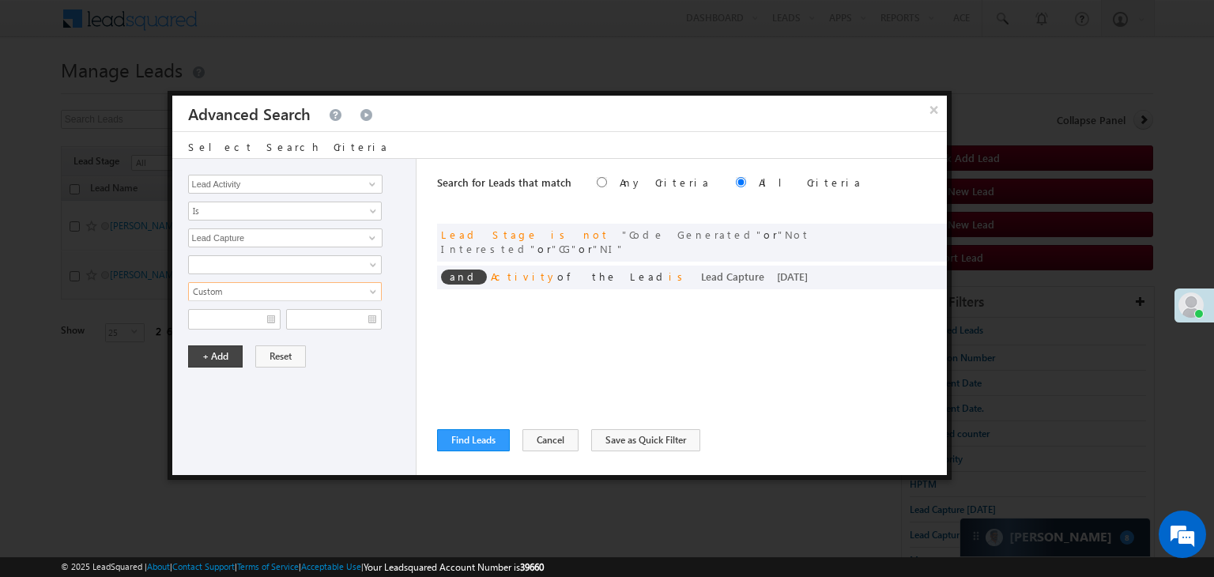
click at [230, 300] on div "Notes All Time Custom [DATE] [DATE] [DATE] Last Week This Week Next Week Last M…" at bounding box center [298, 292] width 220 height 74
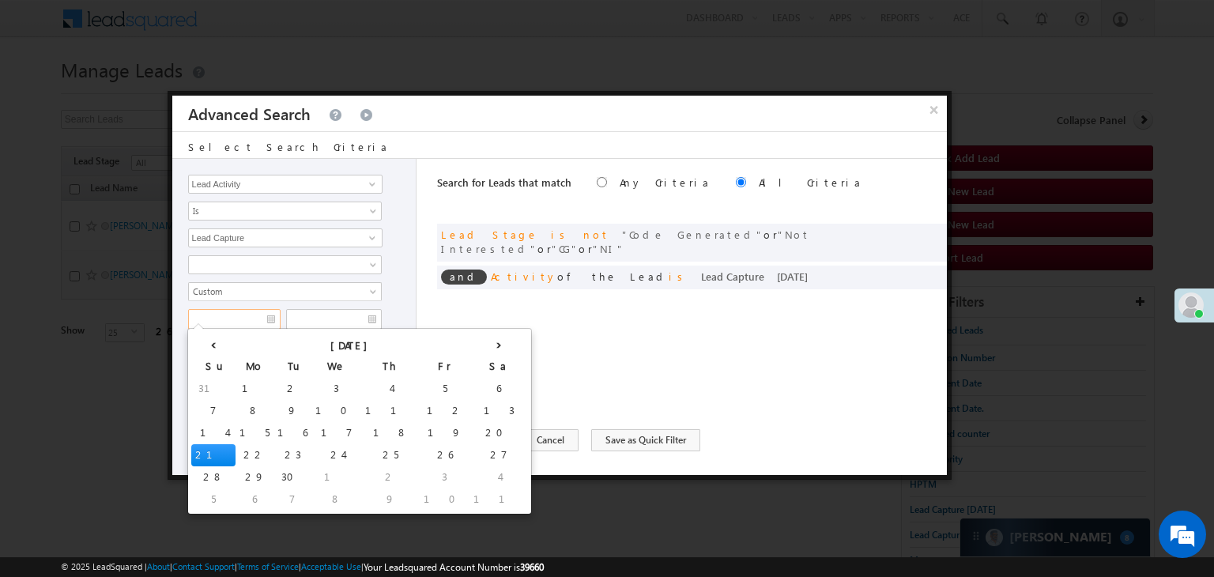
click at [245, 315] on input "text" at bounding box center [234, 319] width 92 height 21
click at [469, 430] on td "20" at bounding box center [498, 433] width 58 height 22
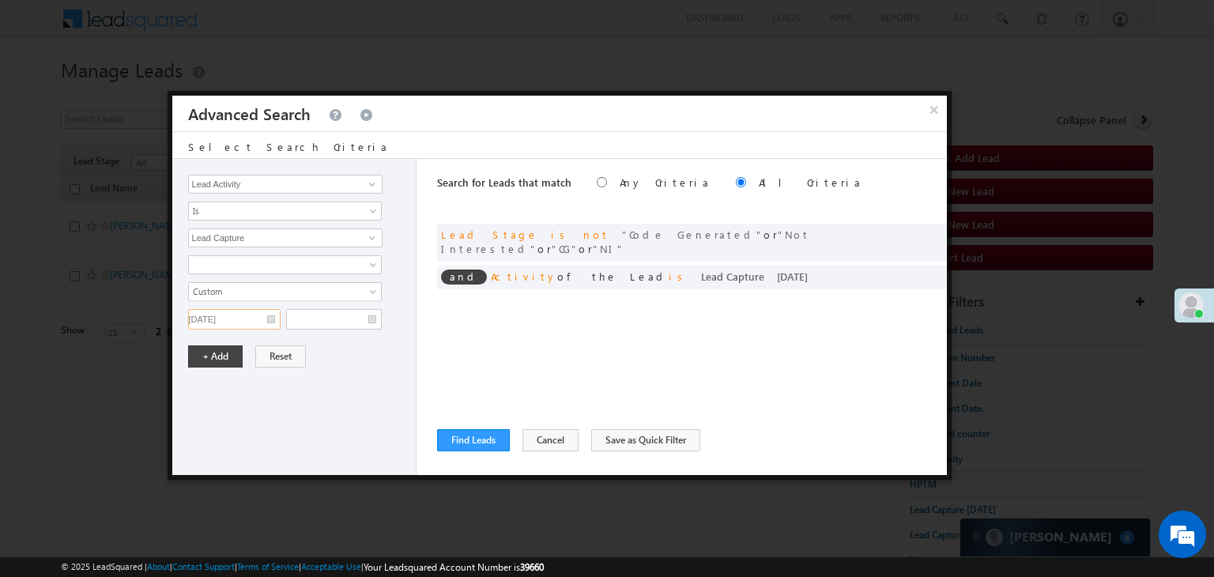
click at [249, 321] on input "[DATE]" at bounding box center [234, 319] width 92 height 21
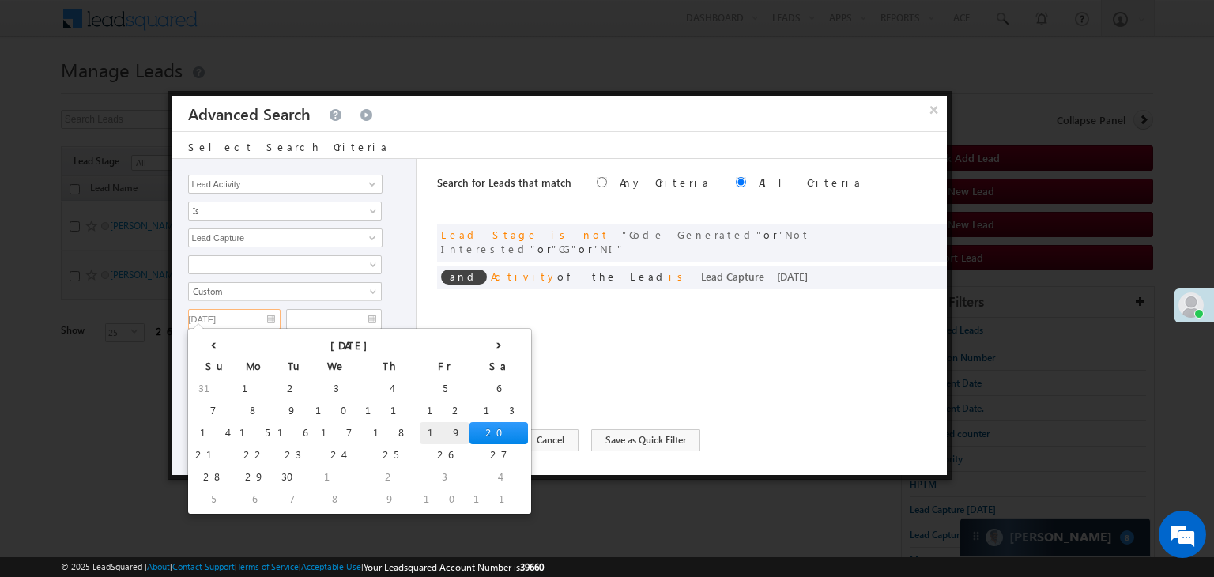
click at [420, 426] on td "19" at bounding box center [445, 433] width 50 height 22
type input "[DATE]"
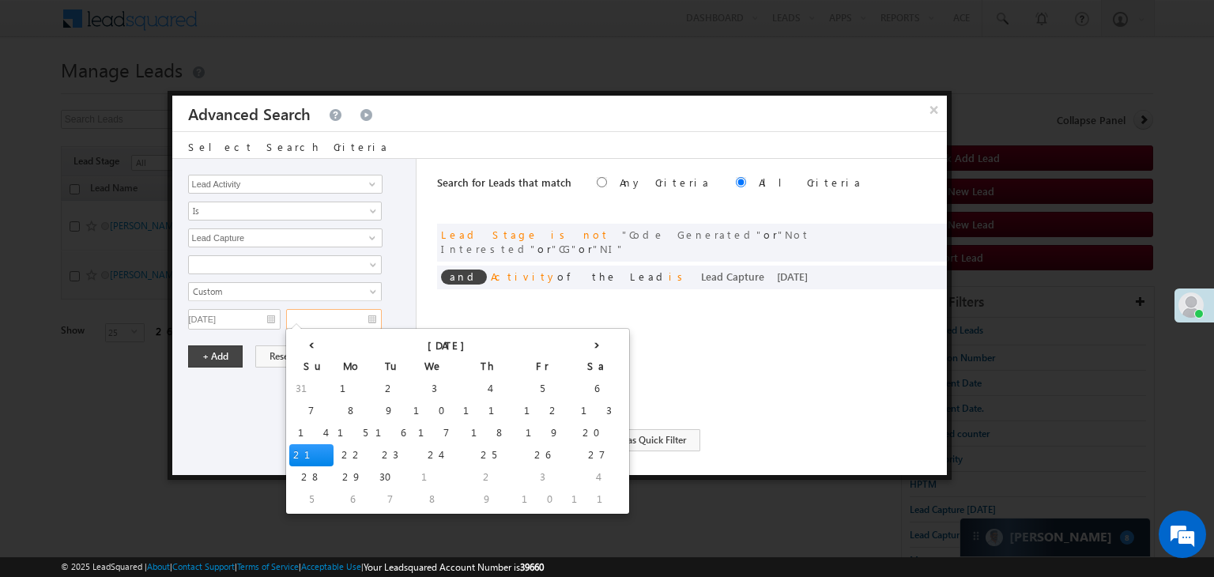
click at [351, 311] on input "text" at bounding box center [334, 319] width 96 height 21
click at [518, 435] on td "19" at bounding box center [543, 433] width 50 height 22
type input "[DATE]"
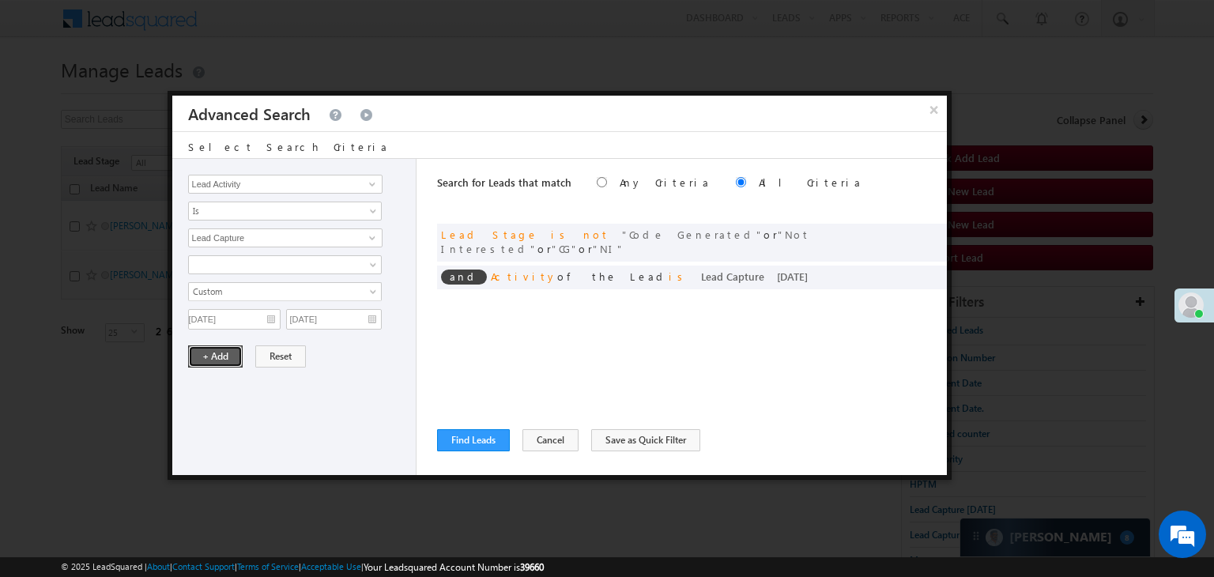
click at [226, 354] on button "+ Add" at bounding box center [215, 356] width 55 height 22
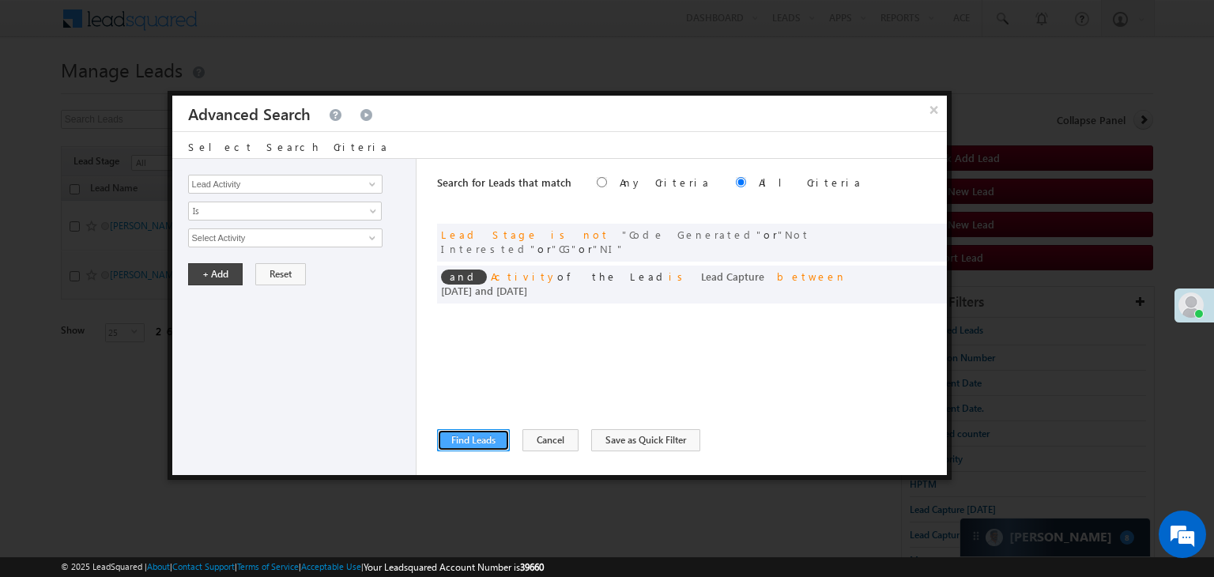
click at [474, 440] on button "Find Leads" at bounding box center [473, 440] width 73 height 22
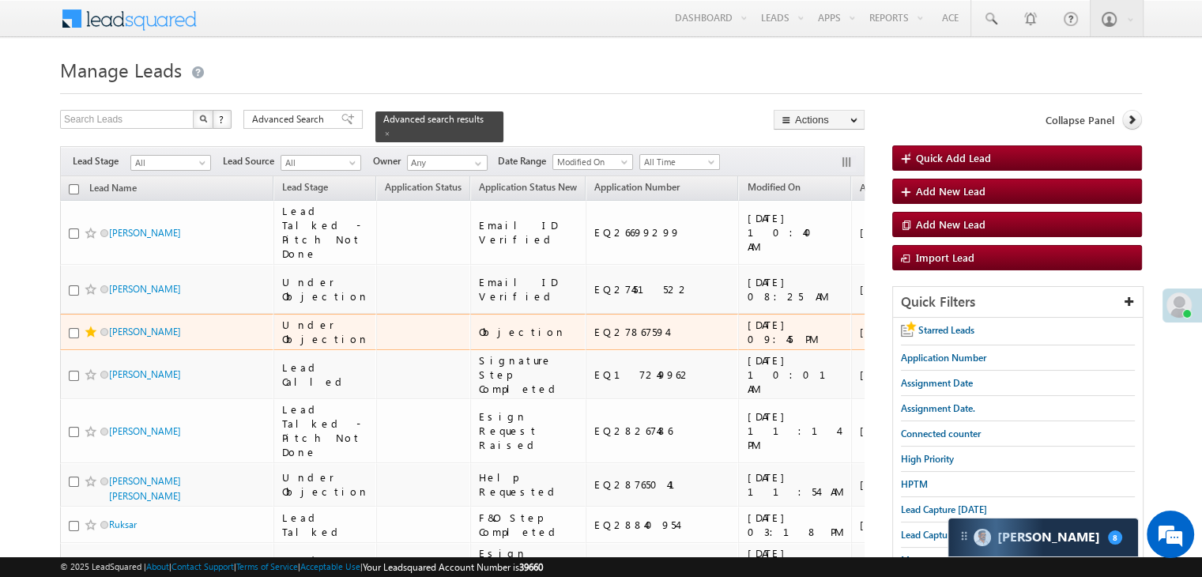
click at [594, 339] on div "EQ27867594" at bounding box center [662, 332] width 137 height 14
copy div "EQ27867594"
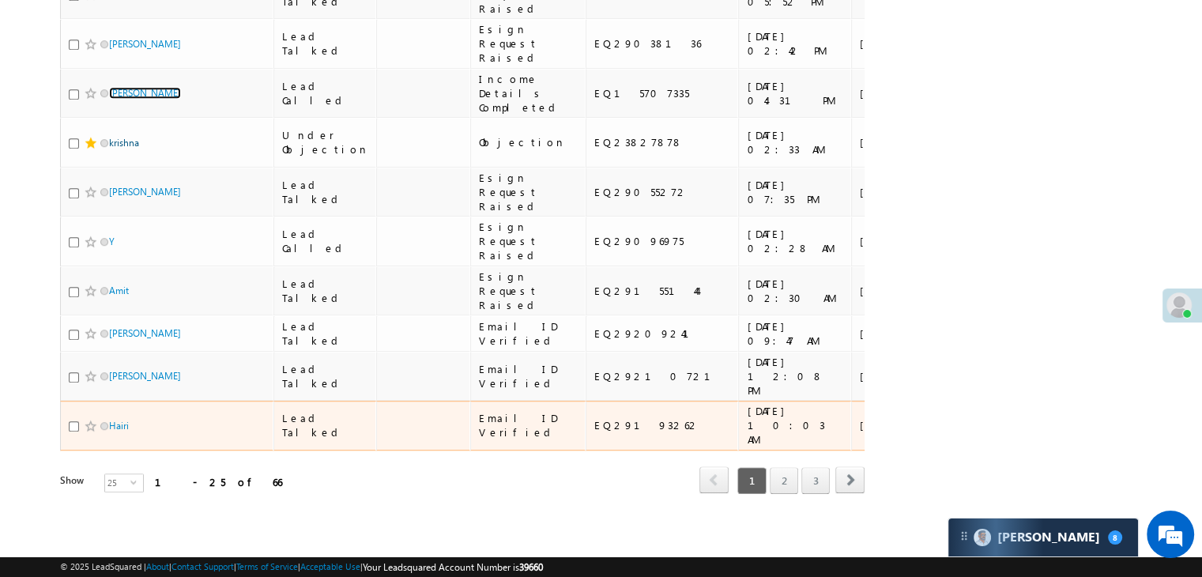
scroll to position [2046, 0]
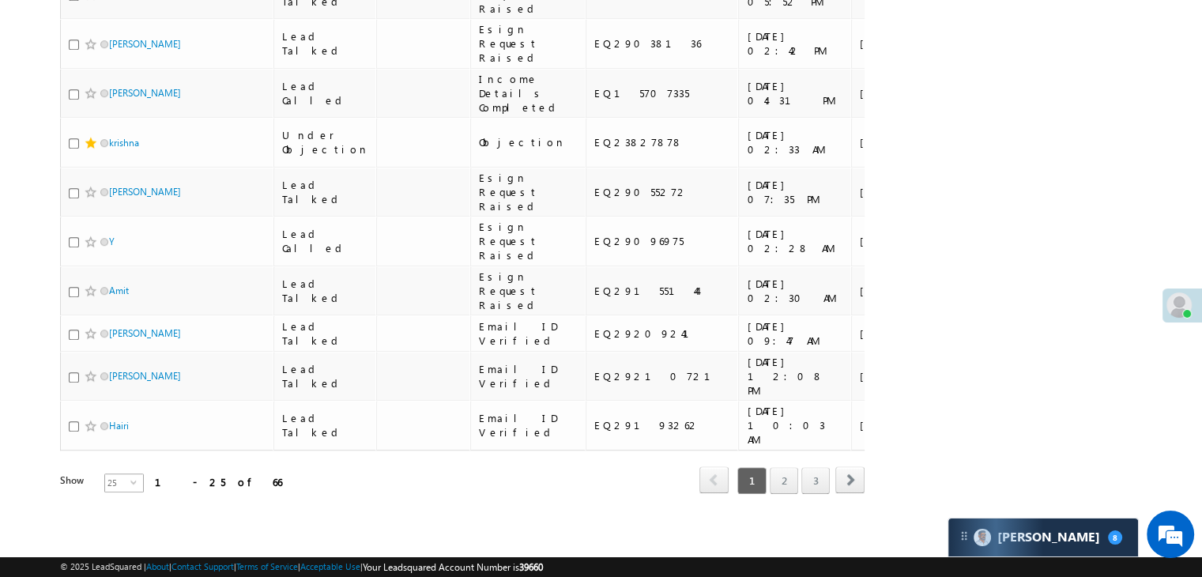
click at [118, 474] on span "25" at bounding box center [117, 482] width 25 height 17
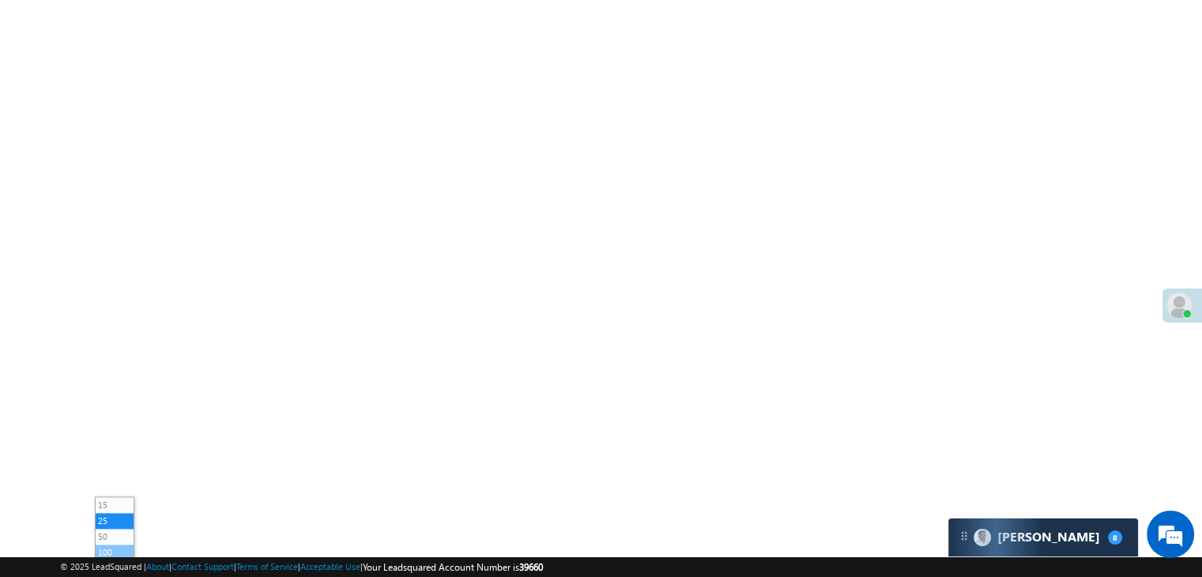
click at [111, 544] on li "100" at bounding box center [115, 552] width 38 height 16
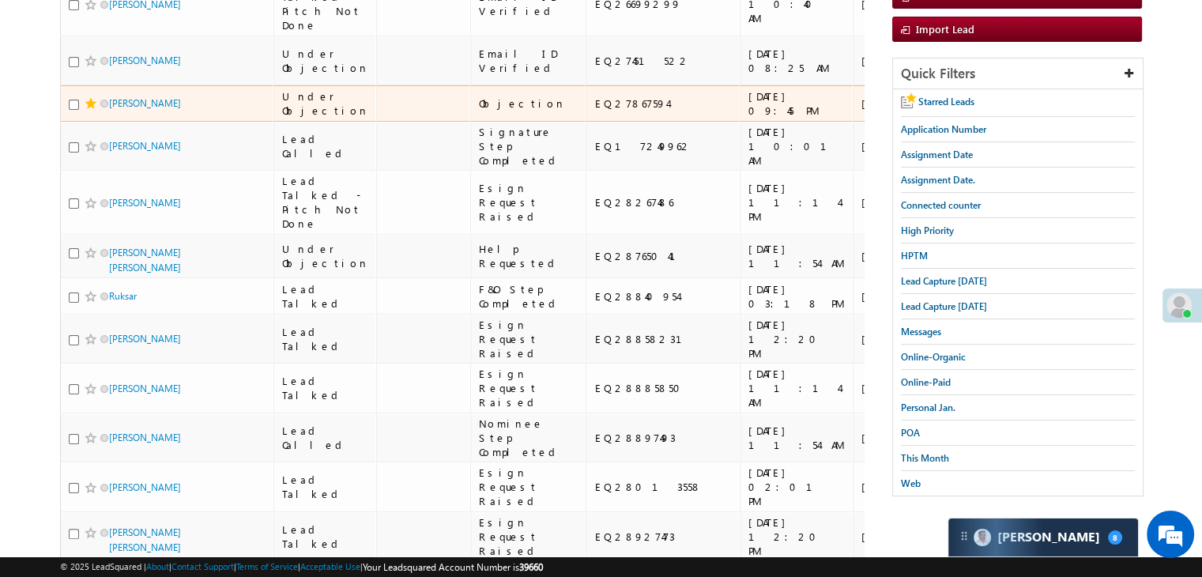
scroll to position [0, 0]
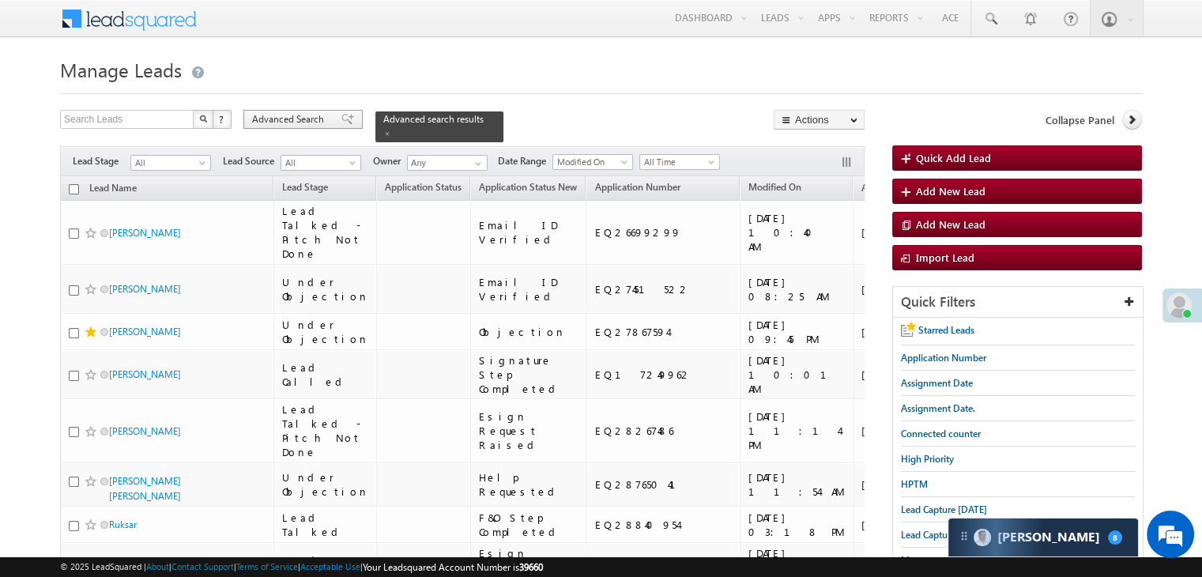
click at [341, 114] on span at bounding box center [347, 119] width 13 height 11
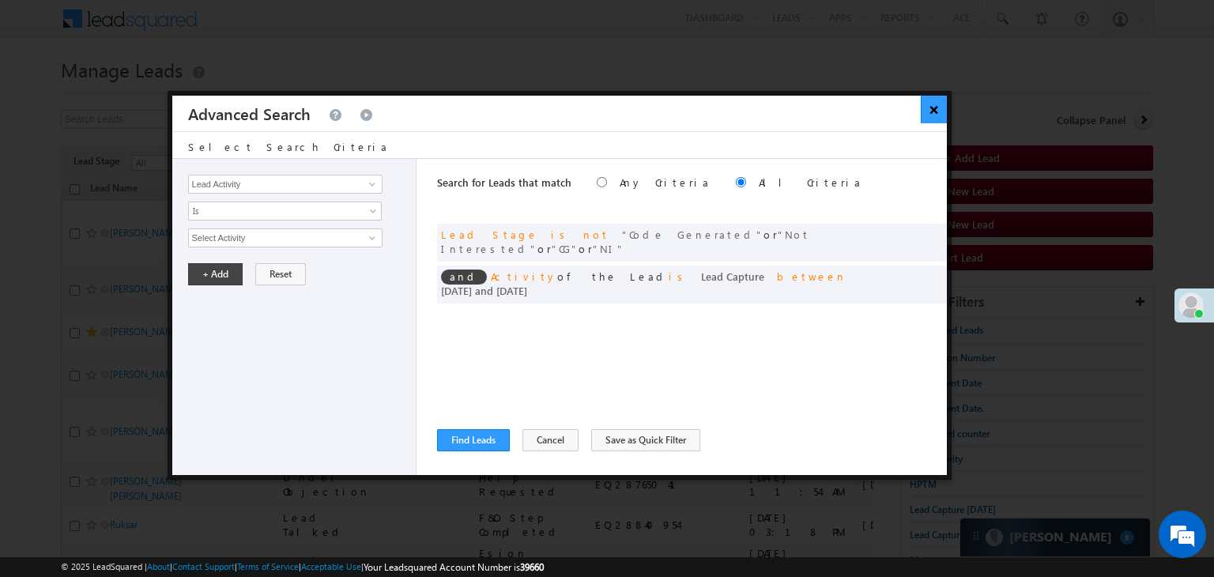
click at [930, 114] on button "×" at bounding box center [933, 110] width 26 height 28
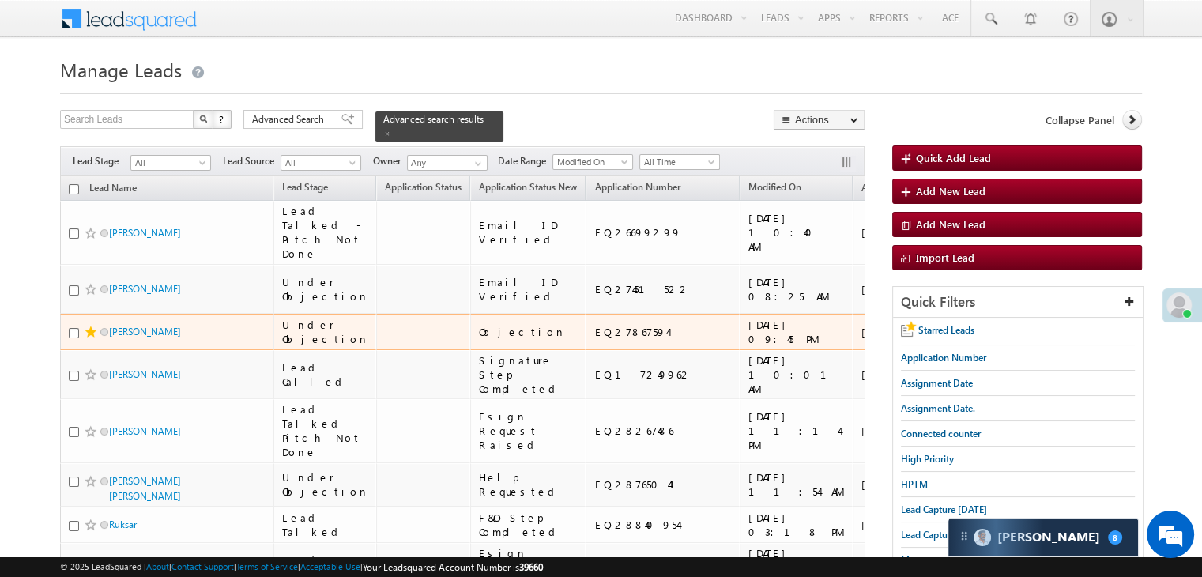
scroll to position [79, 0]
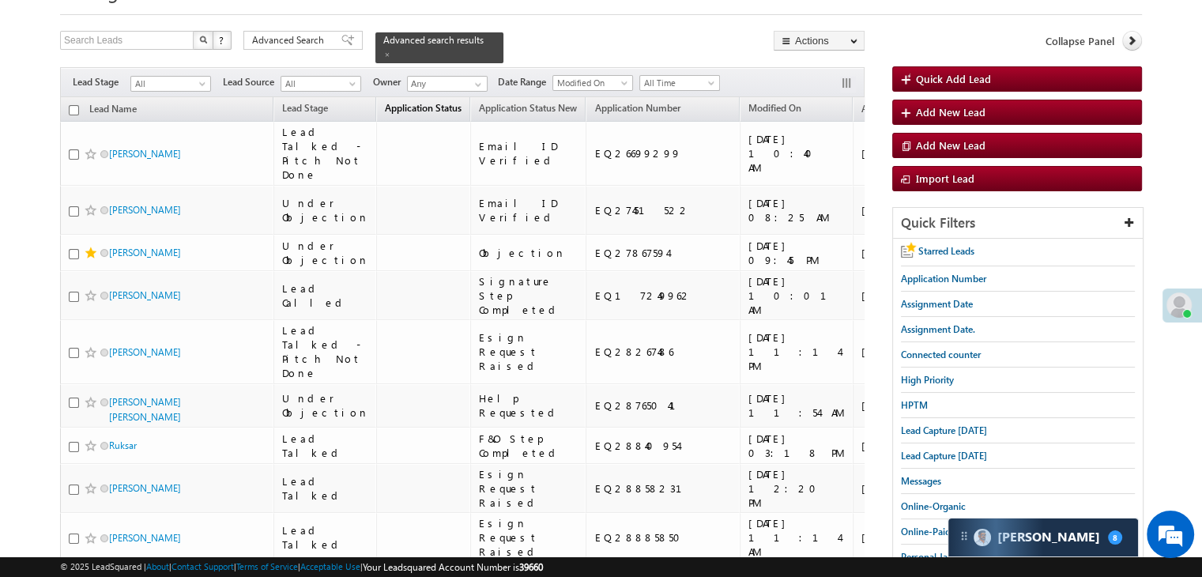
click at [400, 102] on span "Application Status" at bounding box center [423, 108] width 77 height 12
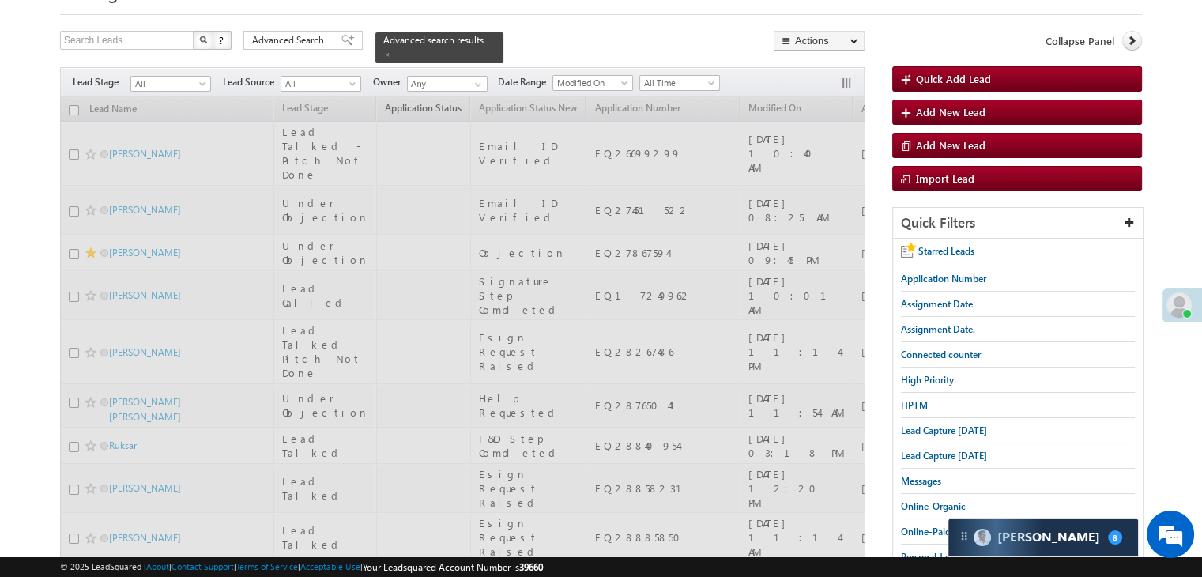
click at [400, 102] on span "Application Status" at bounding box center [423, 108] width 77 height 12
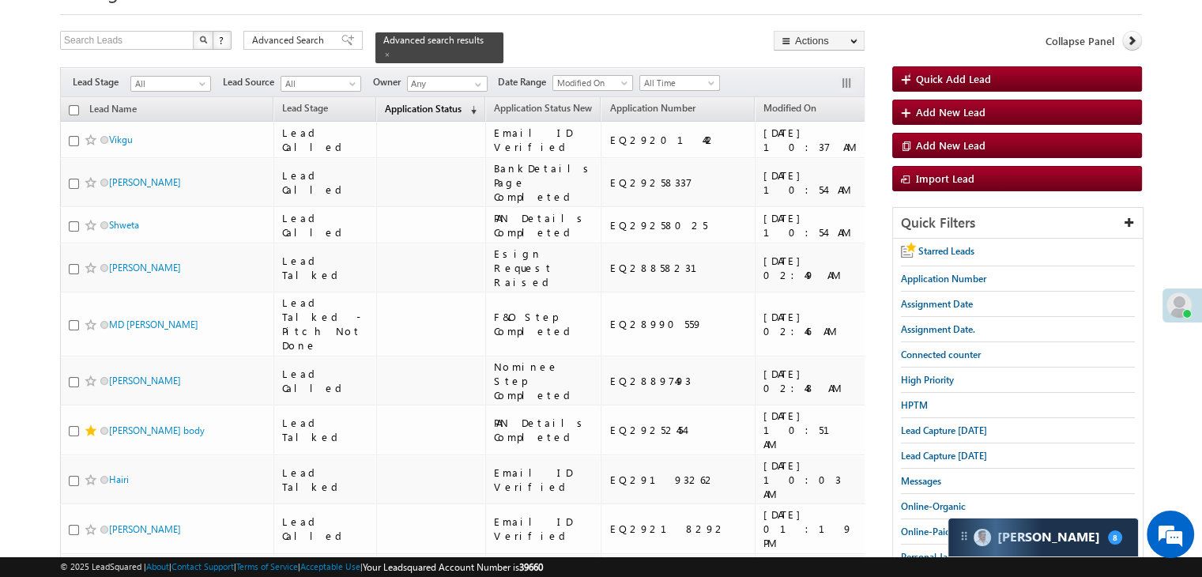
click at [400, 103] on span "Application Status" at bounding box center [423, 109] width 77 height 12
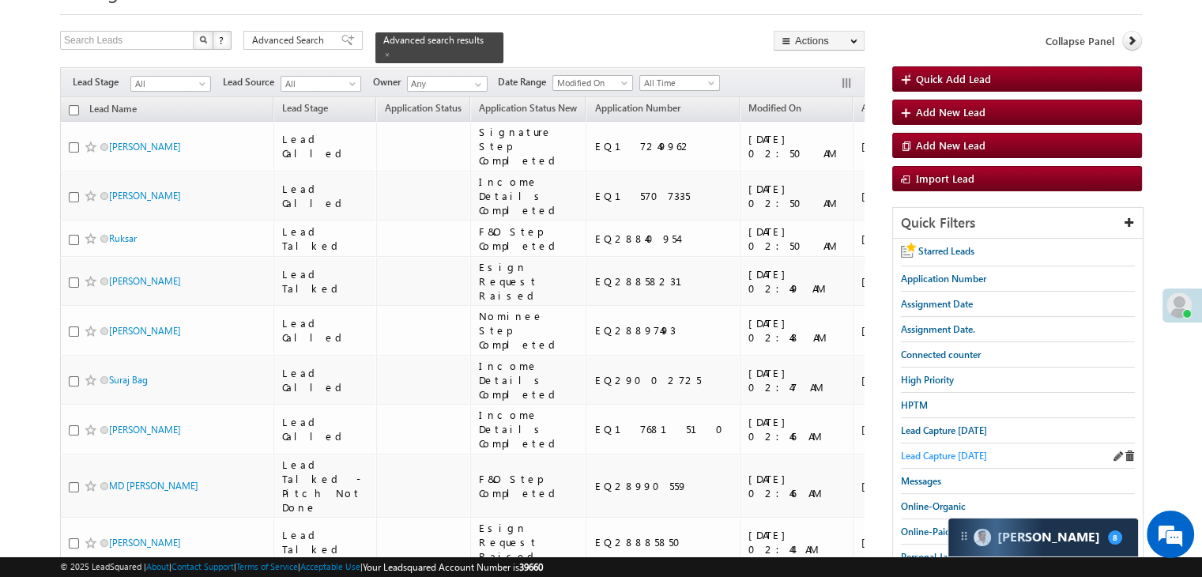
click at [944, 455] on span "Lead Capture [DATE]" at bounding box center [944, 456] width 86 height 12
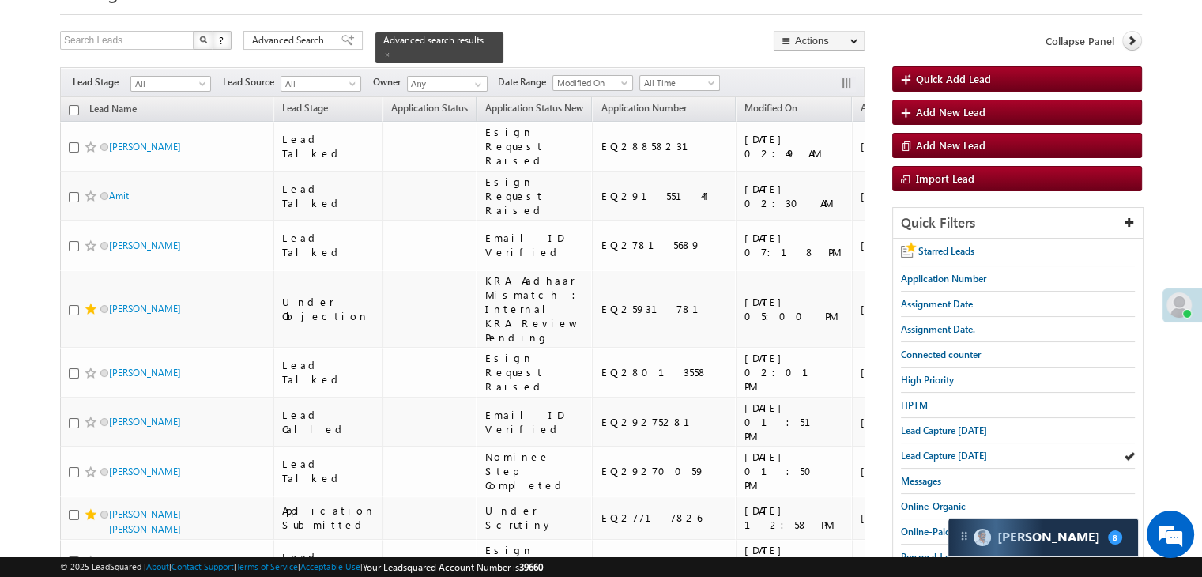
drag, startPoint x: 307, startPoint y: 37, endPoint x: 408, endPoint y: 134, distance: 140.3
click at [307, 37] on span "Advanced Search" at bounding box center [290, 40] width 77 height 14
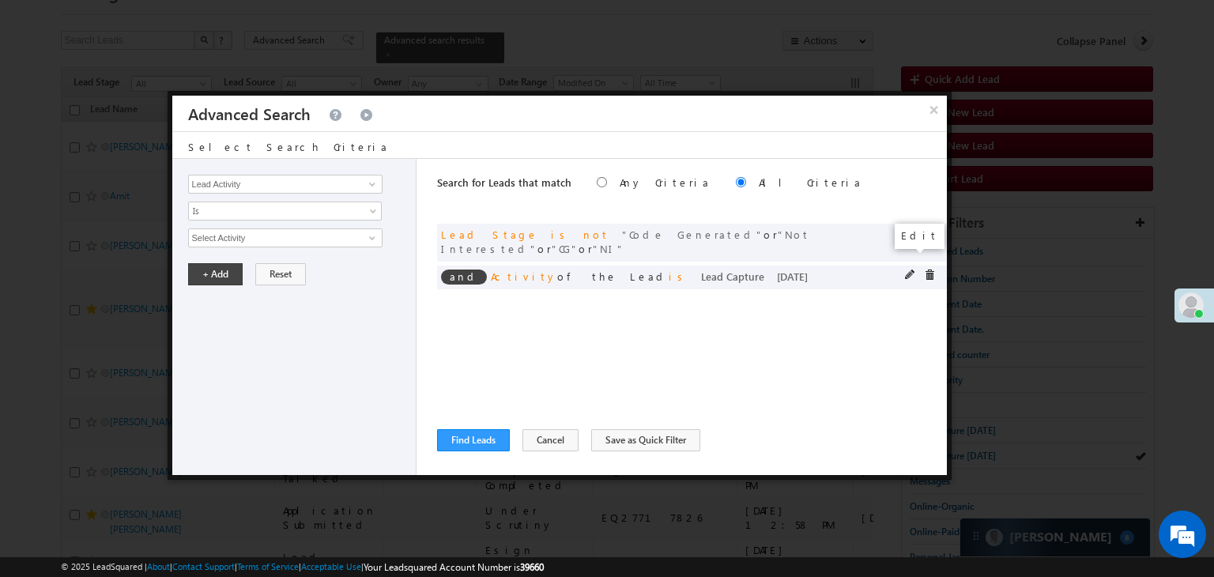
click at [910, 269] on span at bounding box center [910, 274] width 11 height 11
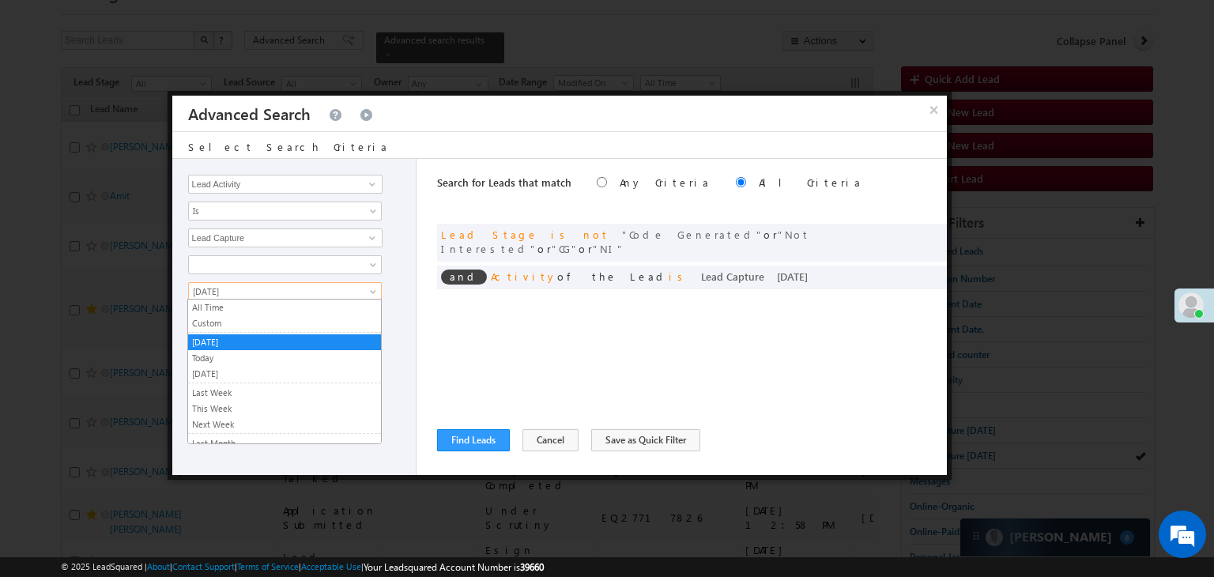
click at [269, 292] on span "[DATE]" at bounding box center [274, 291] width 171 height 14
click at [259, 329] on link "Custom" at bounding box center [284, 323] width 193 height 14
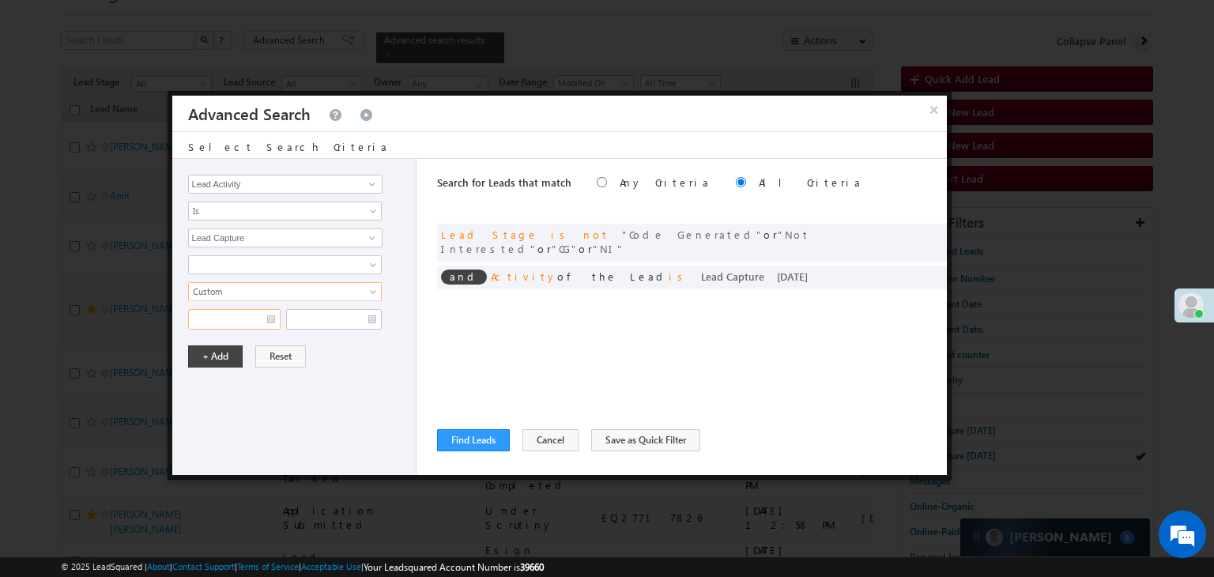
click at [260, 311] on input "text" at bounding box center [234, 319] width 92 height 21
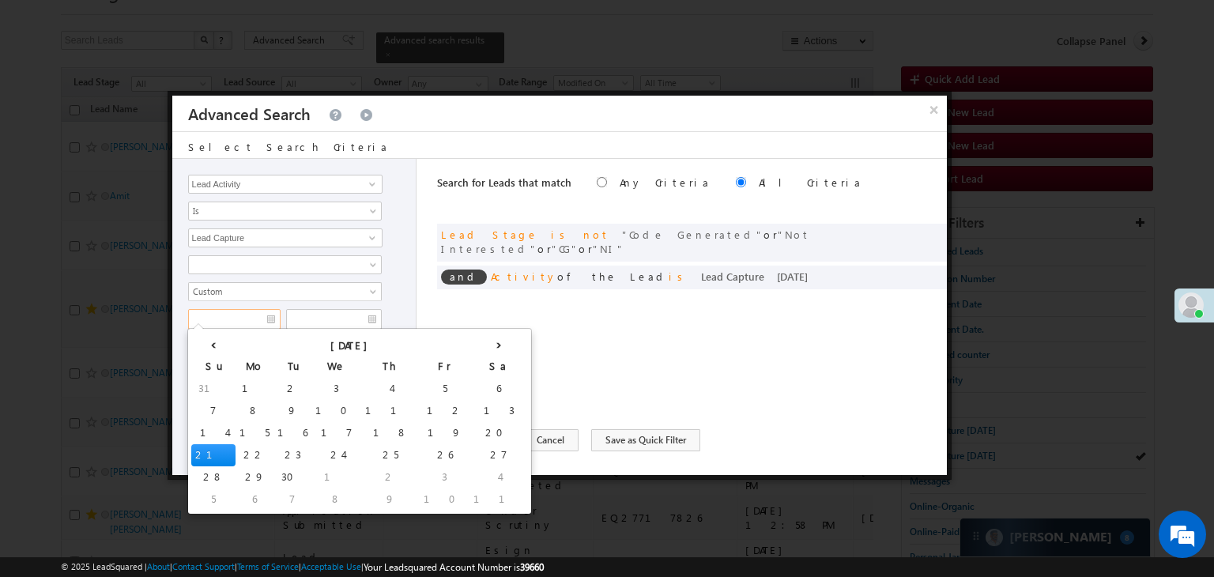
click at [420, 427] on td "19" at bounding box center [445, 433] width 50 height 22
type input "[DATE]"
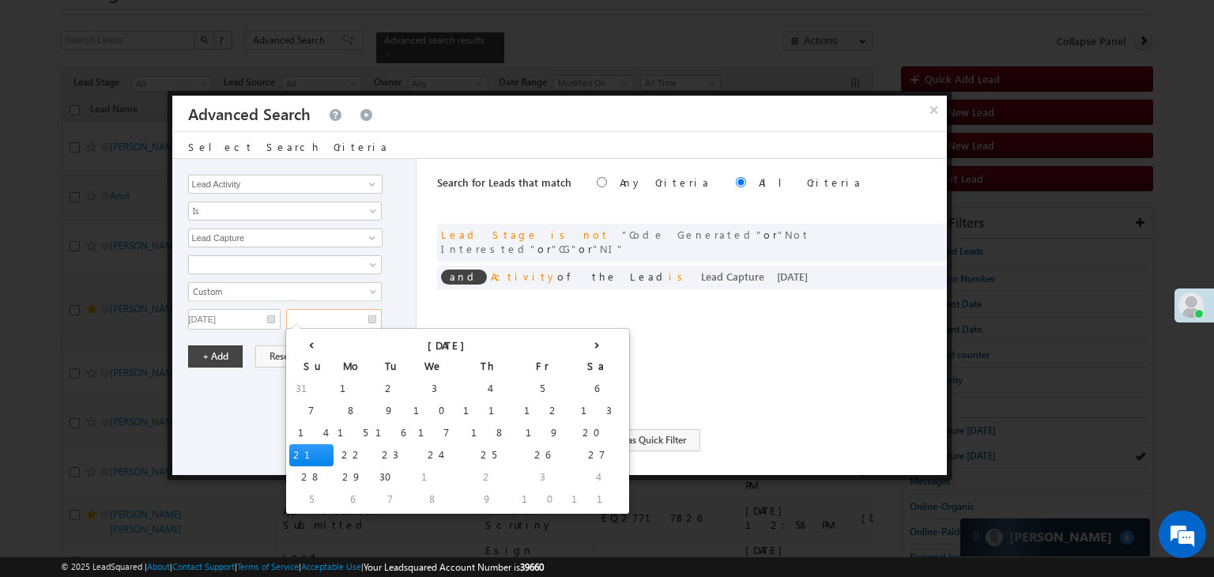
click at [363, 315] on input "text" at bounding box center [334, 319] width 96 height 21
click at [518, 427] on td "19" at bounding box center [543, 433] width 50 height 22
type input "[DATE]"
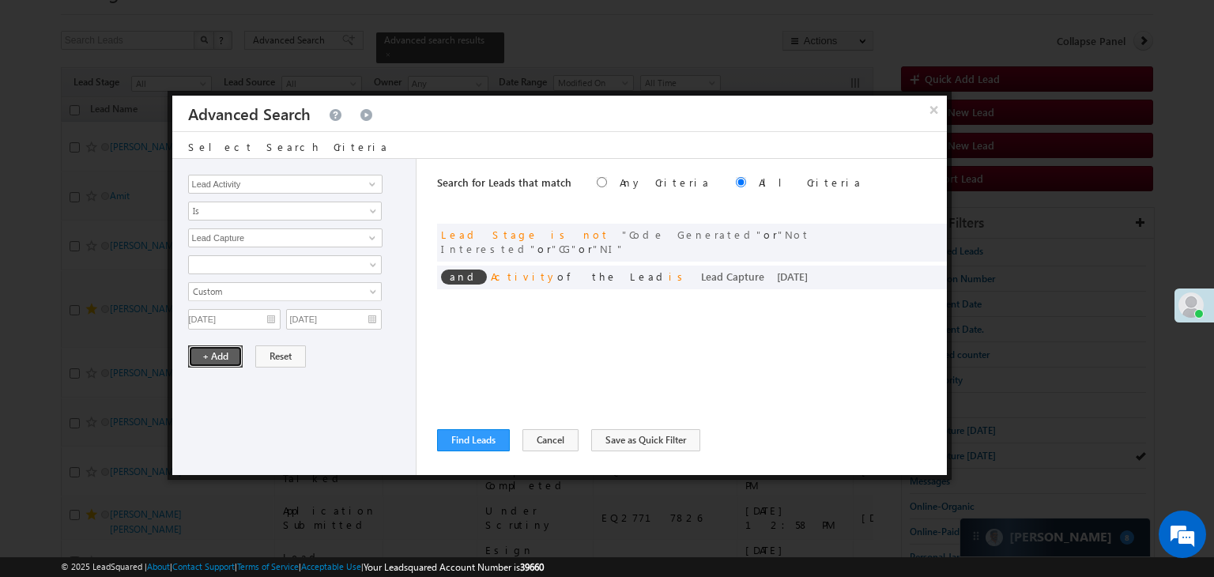
click at [228, 355] on button "+ Add" at bounding box center [215, 356] width 55 height 22
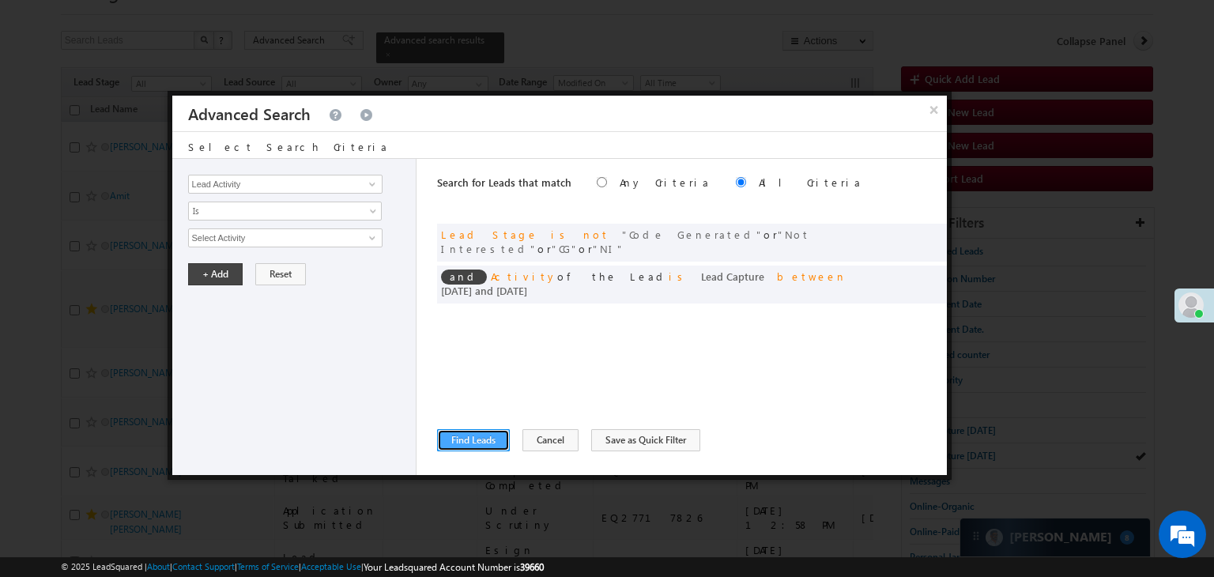
click at [487, 449] on button "Find Leads" at bounding box center [473, 440] width 73 height 22
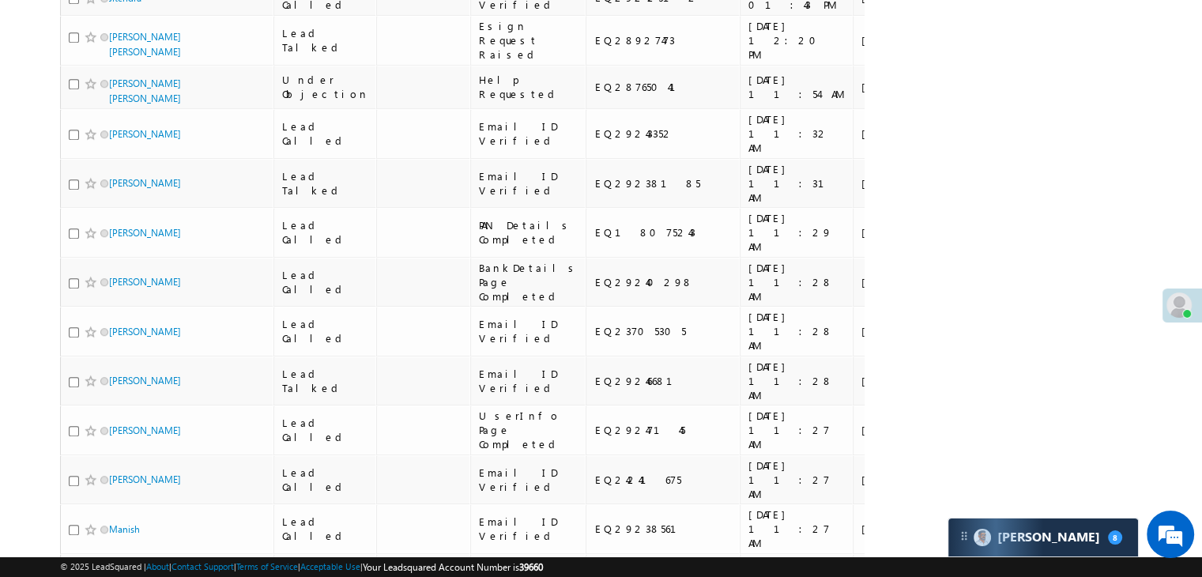
scroll to position [1106, 0]
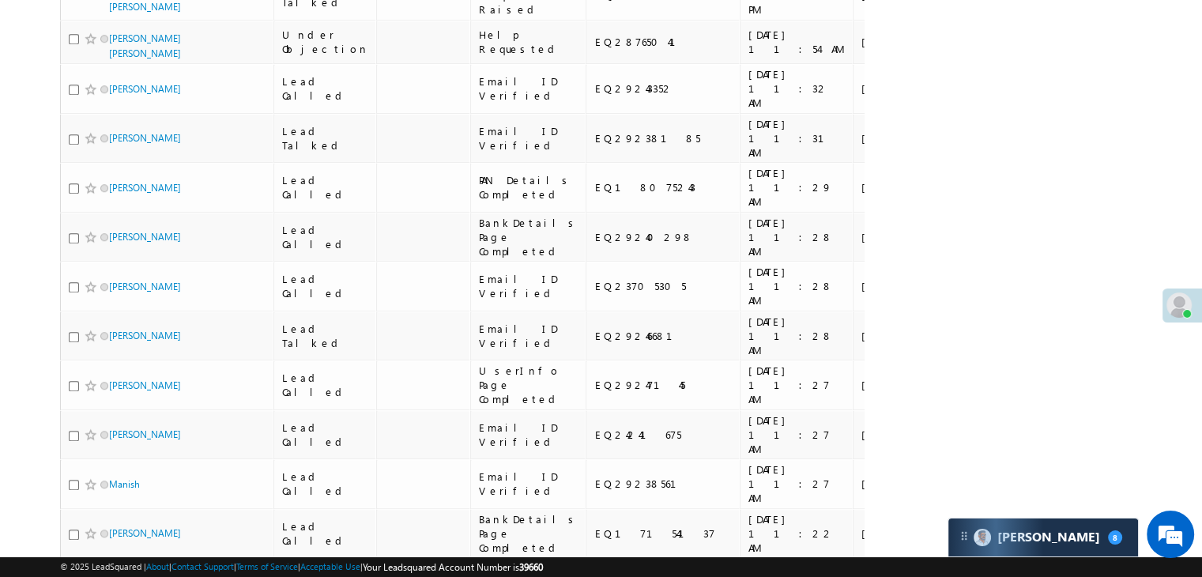
copy div "EQ29013634"
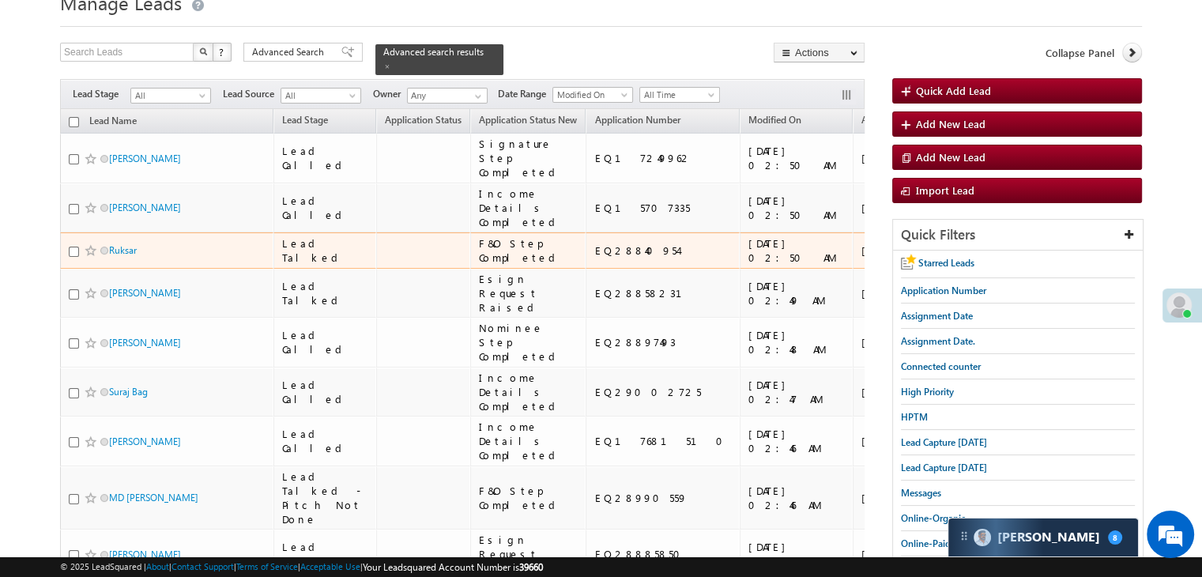
scroll to position [0, 0]
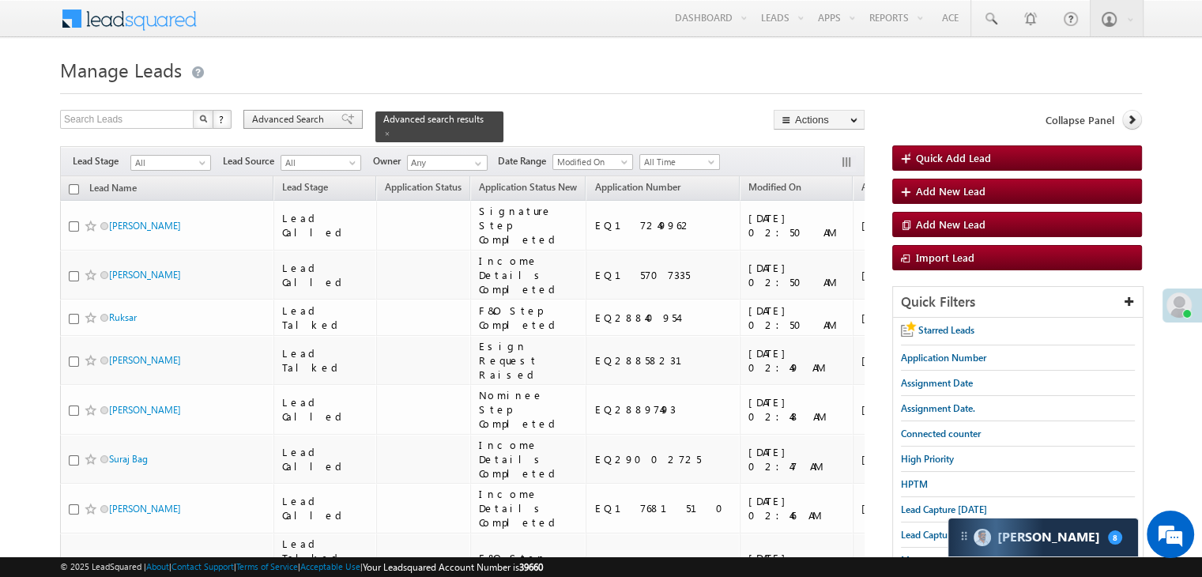
click at [322, 116] on span "Advanced Search" at bounding box center [290, 119] width 77 height 14
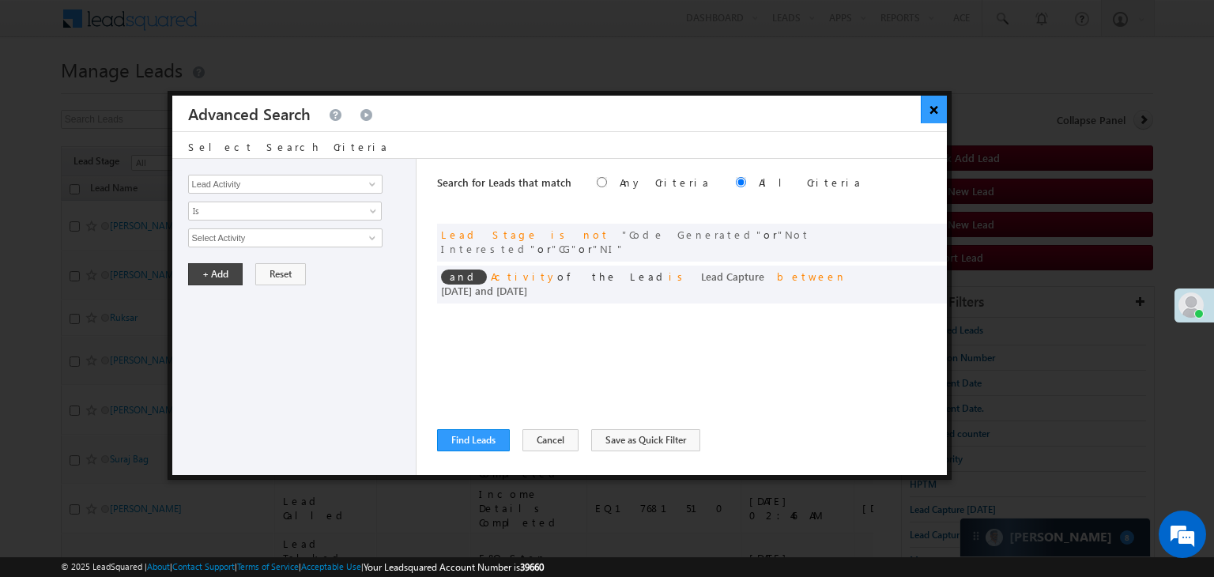
click at [935, 110] on button "×" at bounding box center [933, 110] width 26 height 28
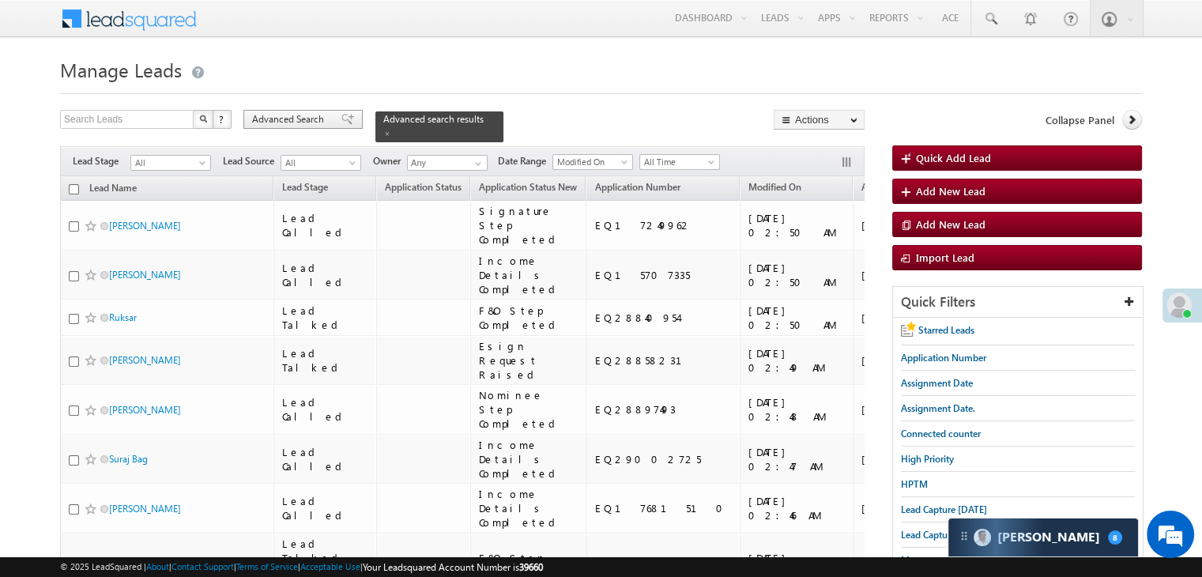
click at [341, 119] on span at bounding box center [347, 119] width 13 height 11
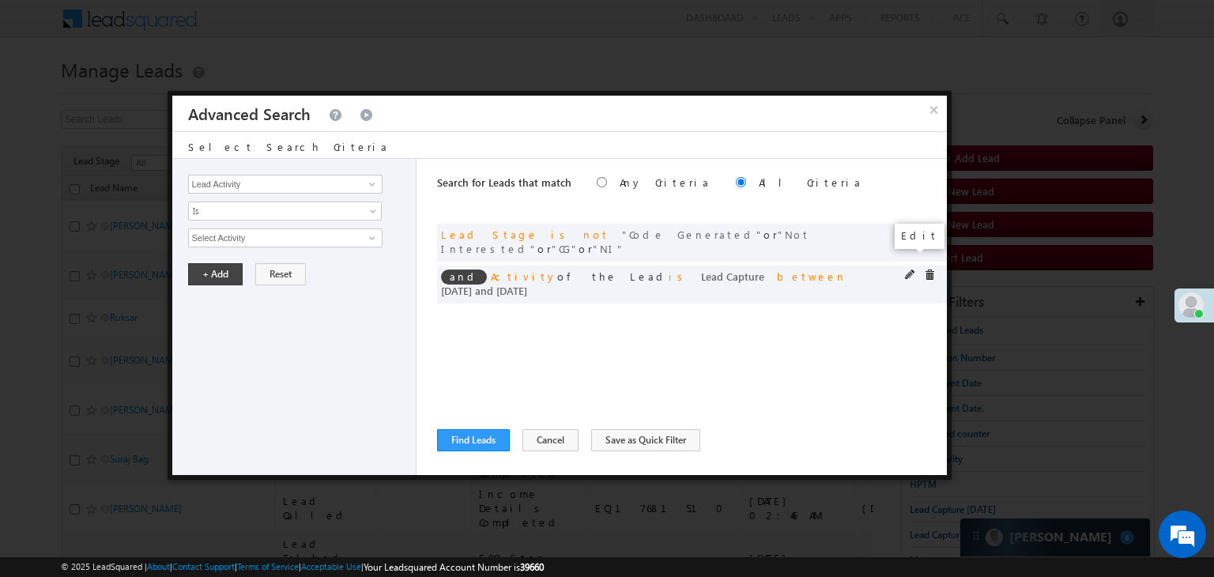
click at [913, 269] on span at bounding box center [910, 274] width 11 height 11
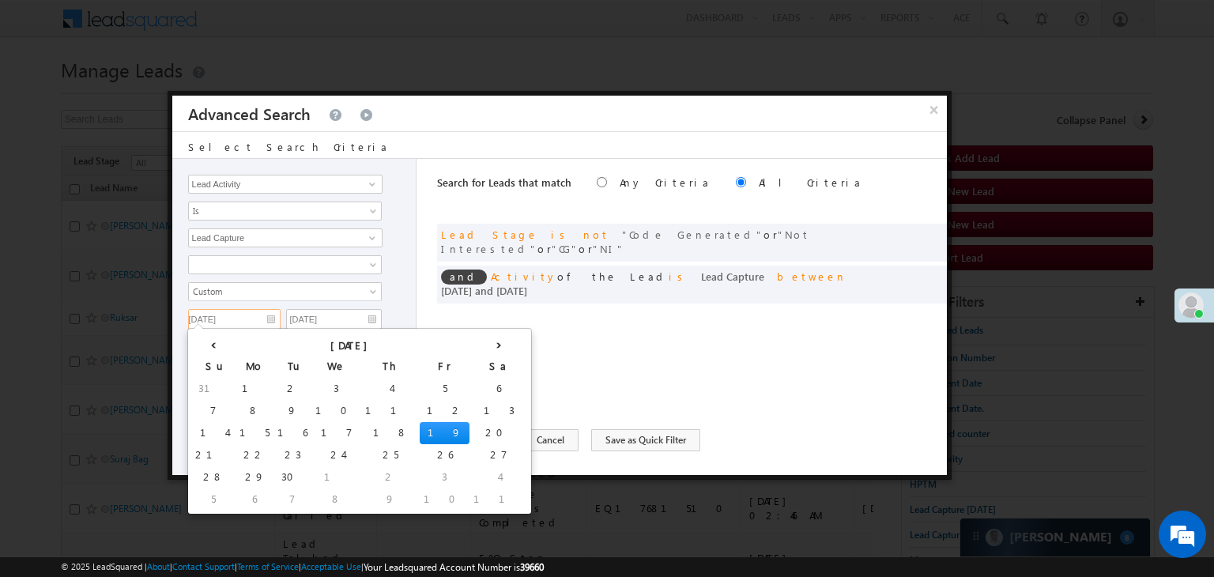
click at [265, 314] on input "[DATE]" at bounding box center [234, 319] width 92 height 21
click at [361, 431] on td "18" at bounding box center [390, 433] width 58 height 22
type input "[DATE]"
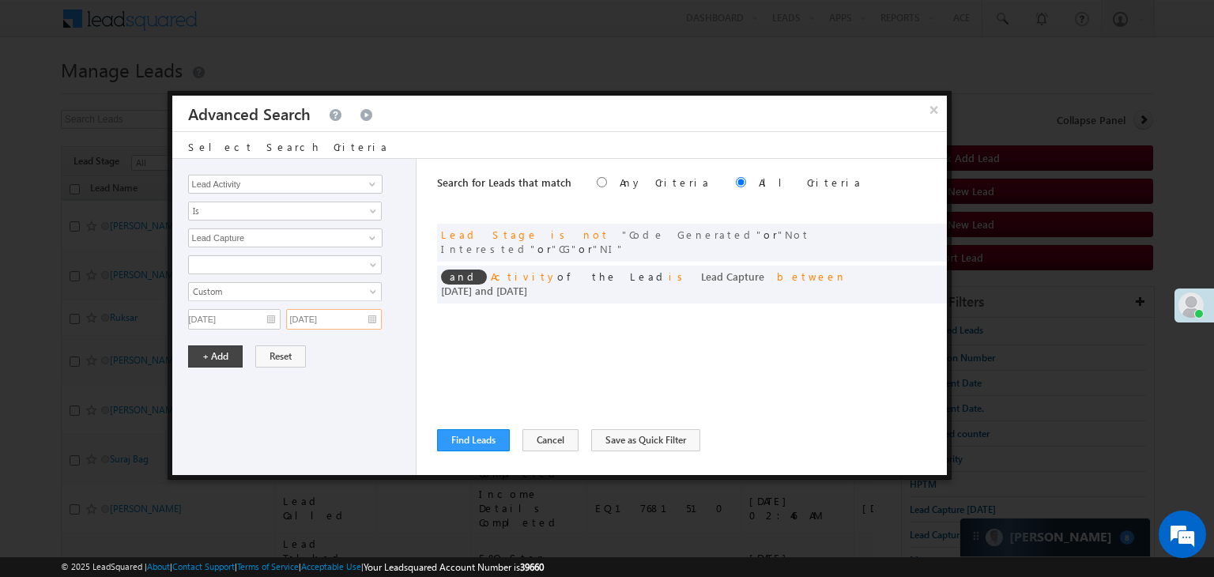
click at [354, 319] on input "[DATE]" at bounding box center [334, 319] width 96 height 21
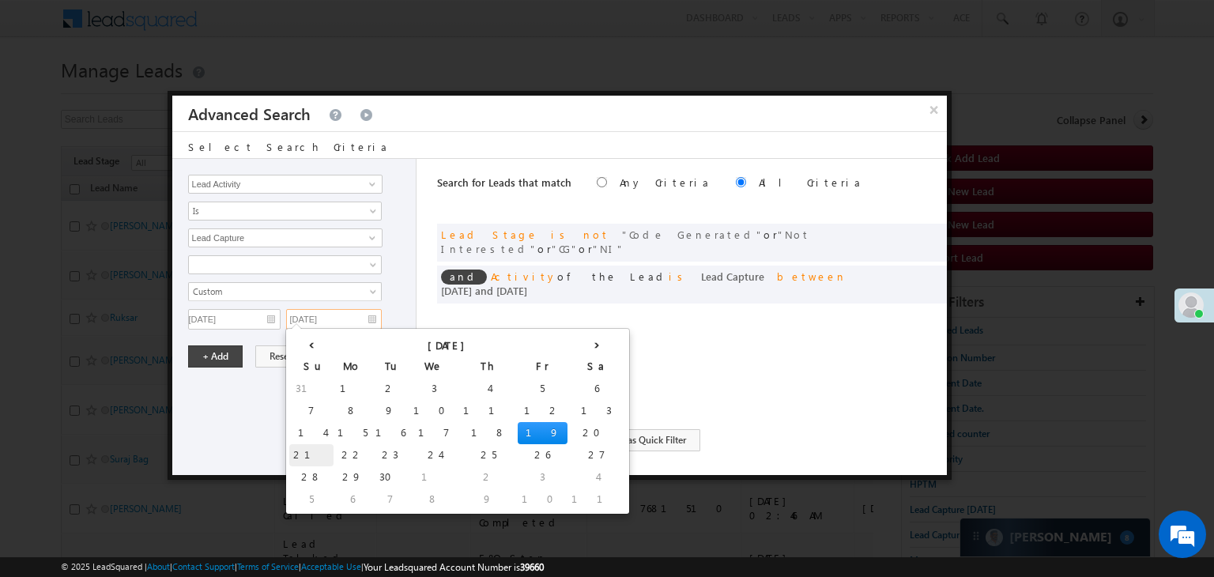
click at [302, 452] on td "21" at bounding box center [311, 455] width 44 height 22
type input "[DATE]"
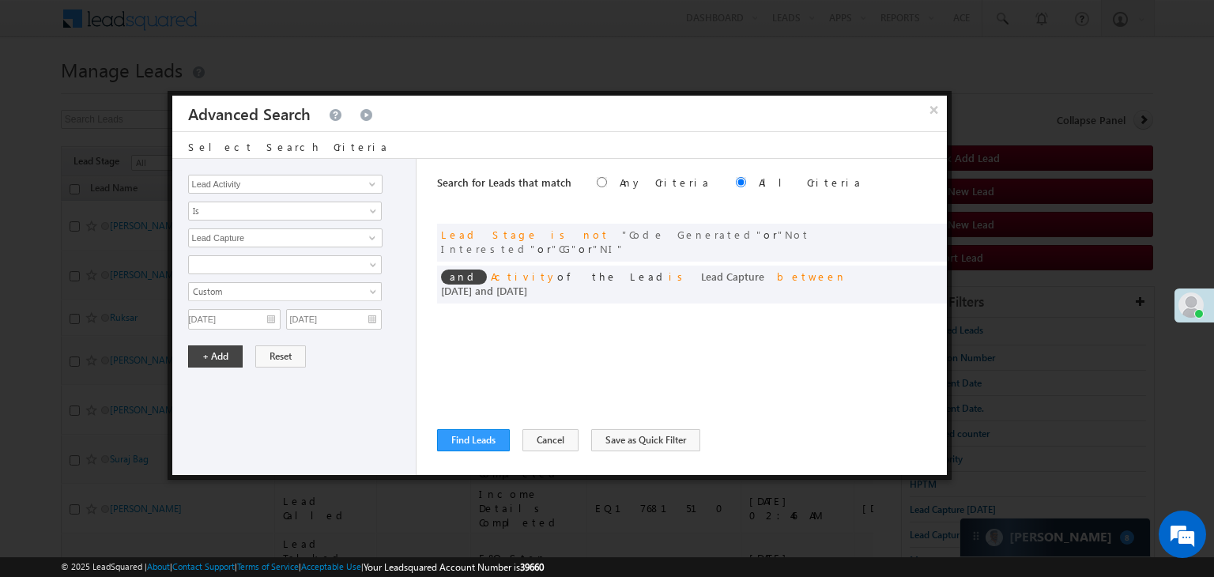
click at [211, 364] on div "Lead Activity Task Sales Group Prospect Id WA Last Message Timestamp 4th Day Di…" at bounding box center [294, 317] width 245 height 316
click at [260, 314] on input "[DATE]" at bounding box center [234, 319] width 92 height 21
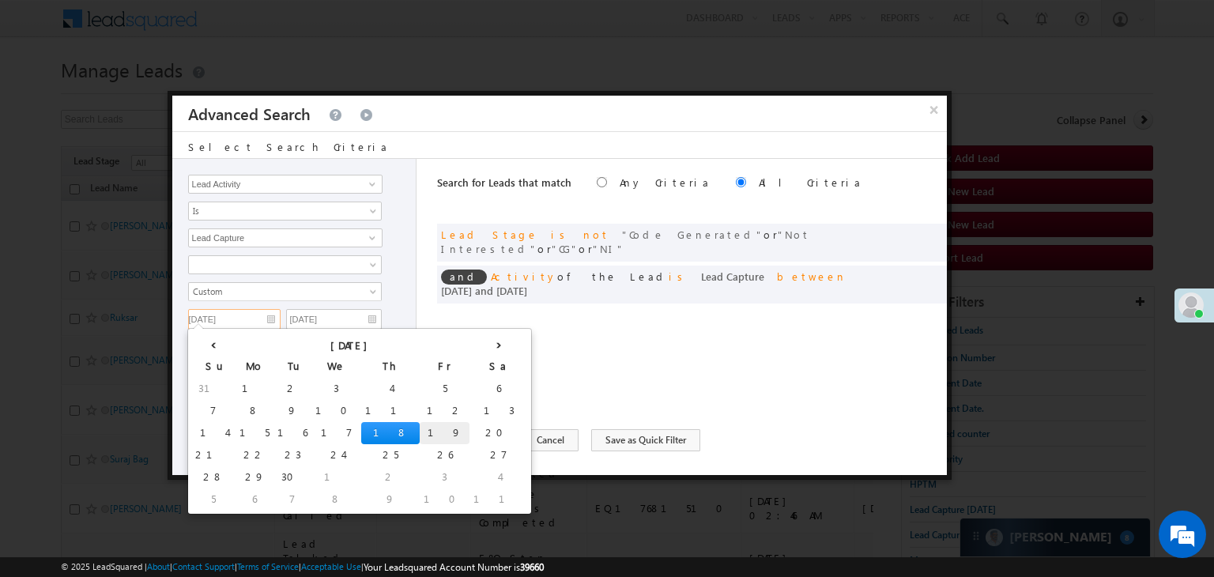
click at [420, 430] on td "19" at bounding box center [445, 433] width 50 height 22
type input "[DATE]"
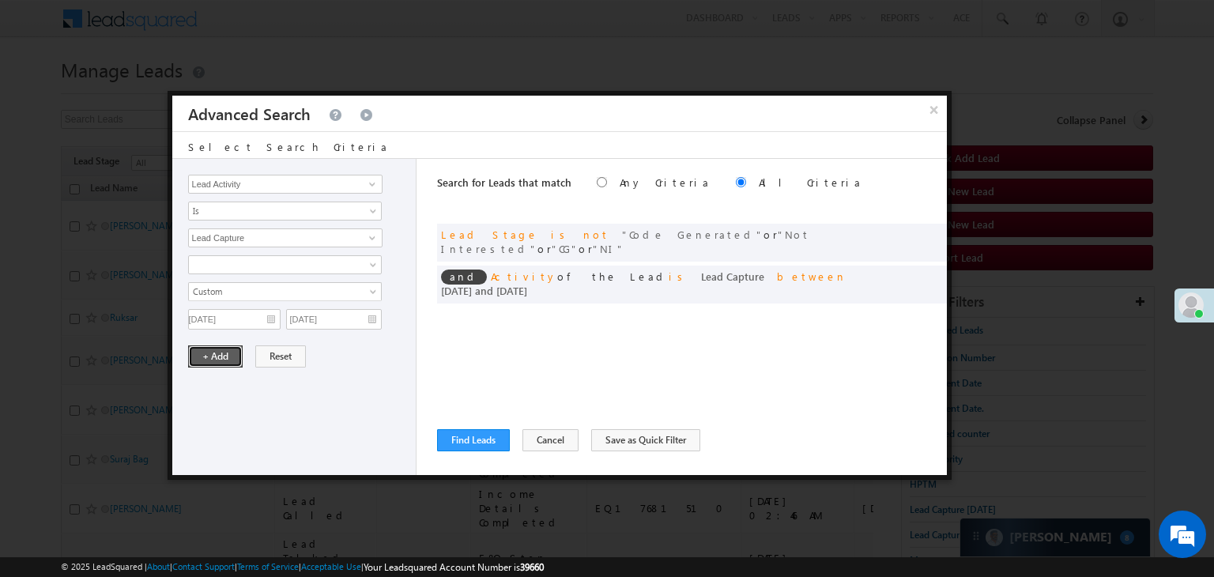
click at [225, 350] on button "+ Add" at bounding box center [215, 356] width 55 height 22
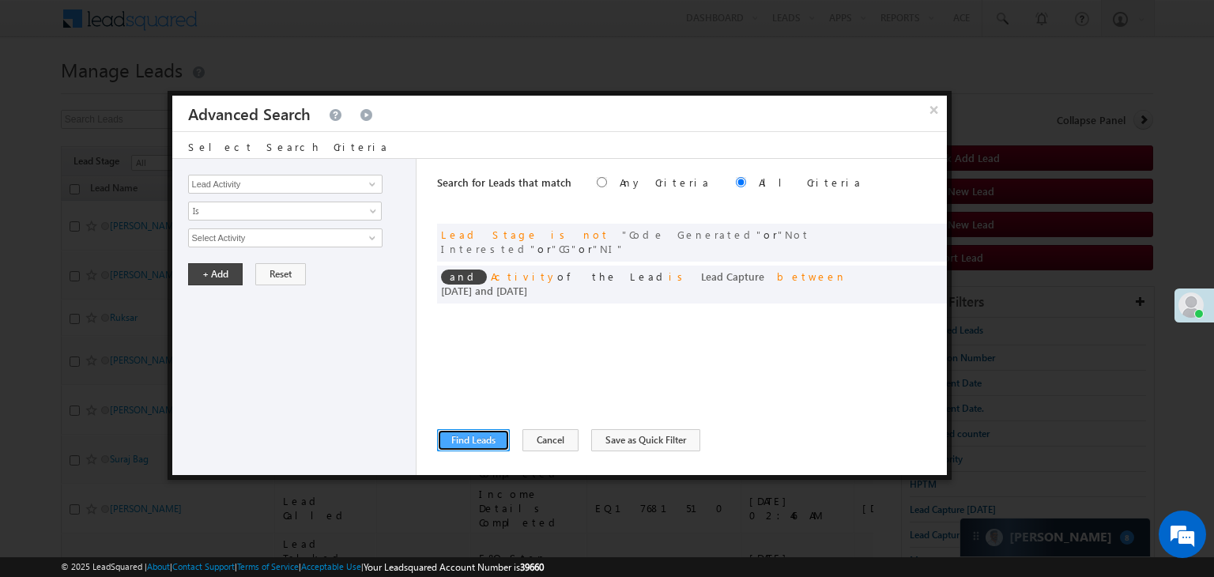
click at [452, 440] on button "Find Leads" at bounding box center [473, 440] width 73 height 22
